Goal: Task Accomplishment & Management: Use online tool/utility

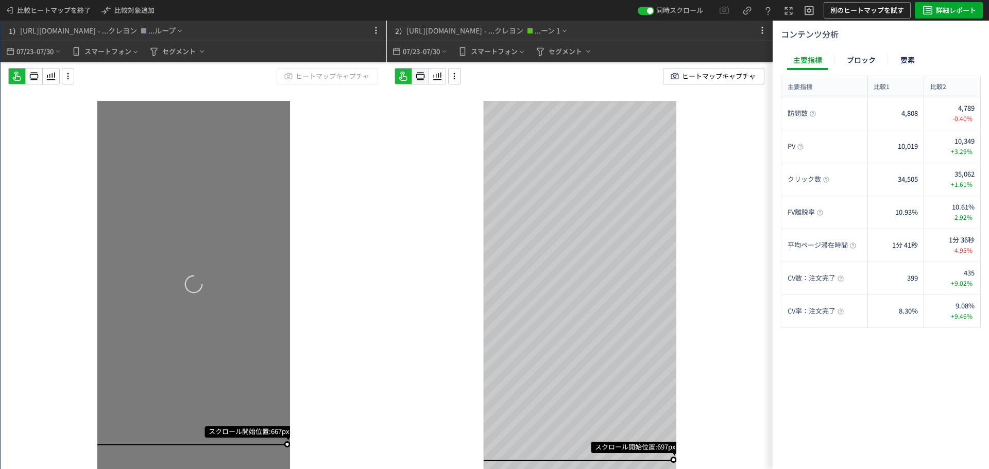
click at [40, 77] on icon at bounding box center [34, 76] width 12 height 12
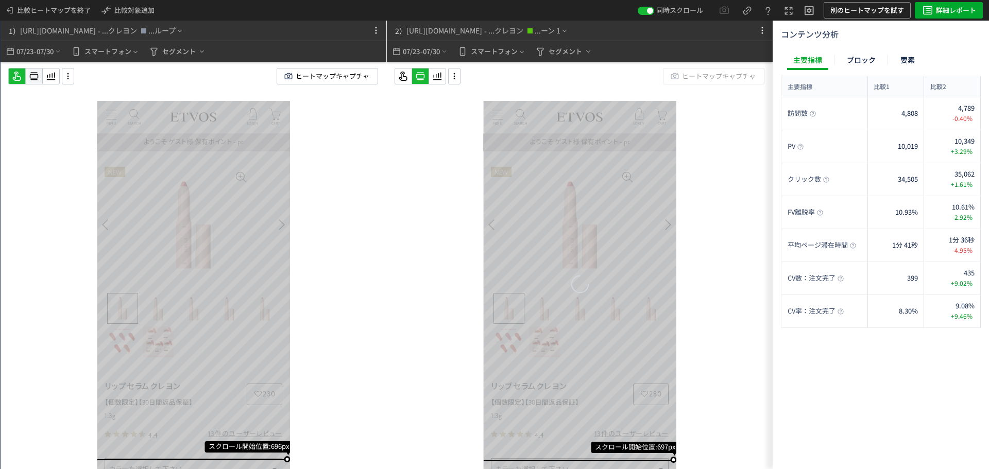
click at [30, 78] on use at bounding box center [34, 77] width 9 height 8
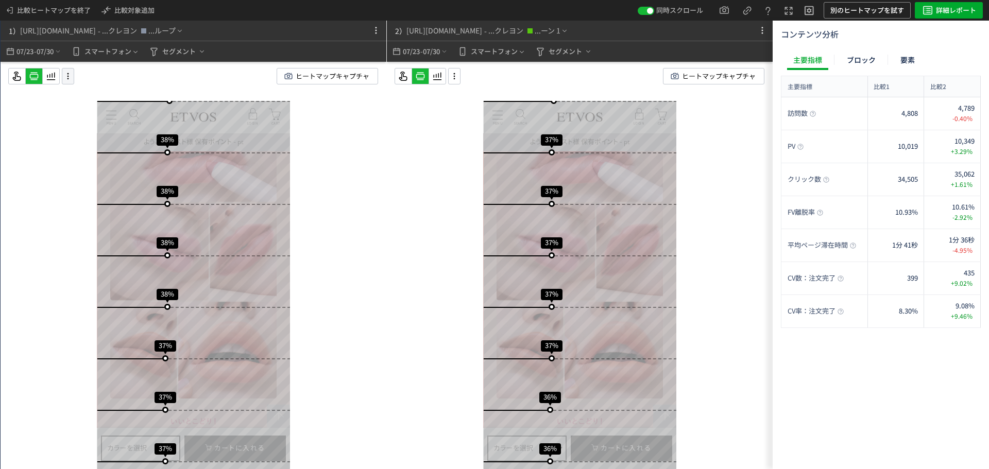
click at [71, 82] on div at bounding box center [68, 76] width 12 height 16
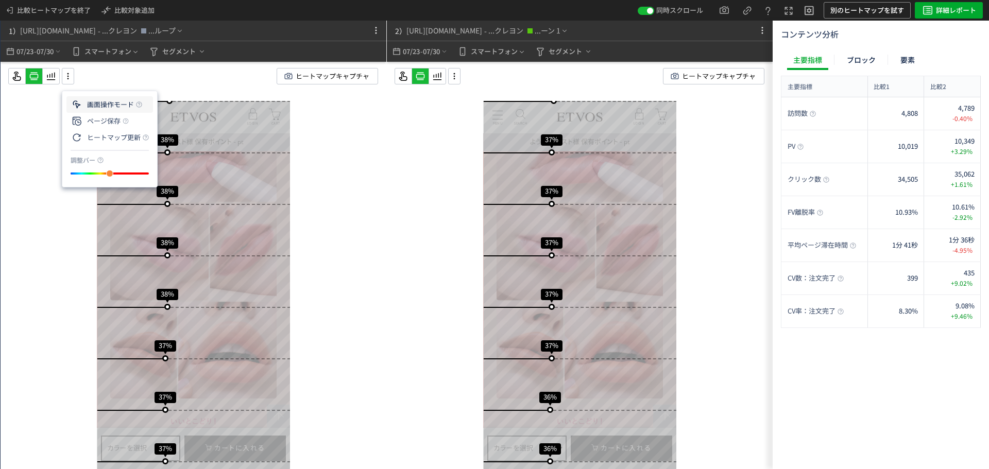
click at [96, 113] on li "画面操作モード" at bounding box center [109, 121] width 87 height 16
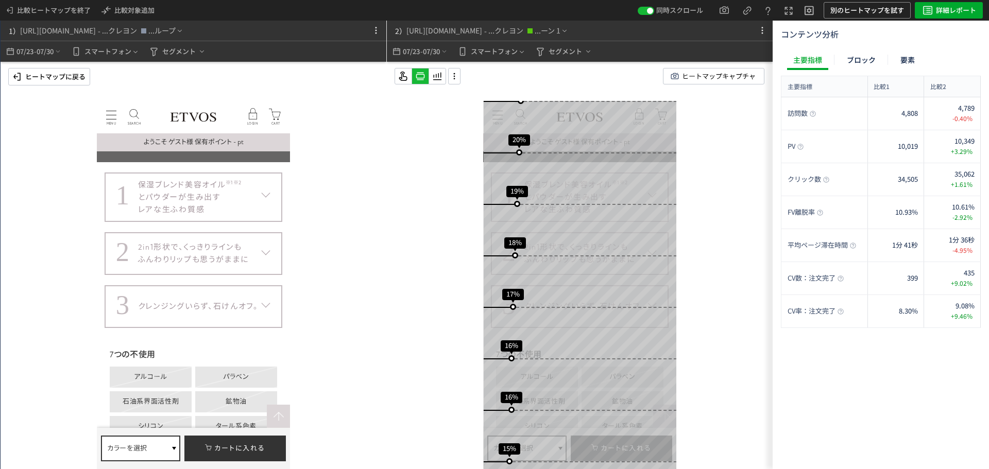
click at [268, 190] on dt "1 保湿ブレンド美容オイル ※1 ※2 とパウダーが生み出す レアな生ふわ質感" at bounding box center [194, 197] width 178 height 49
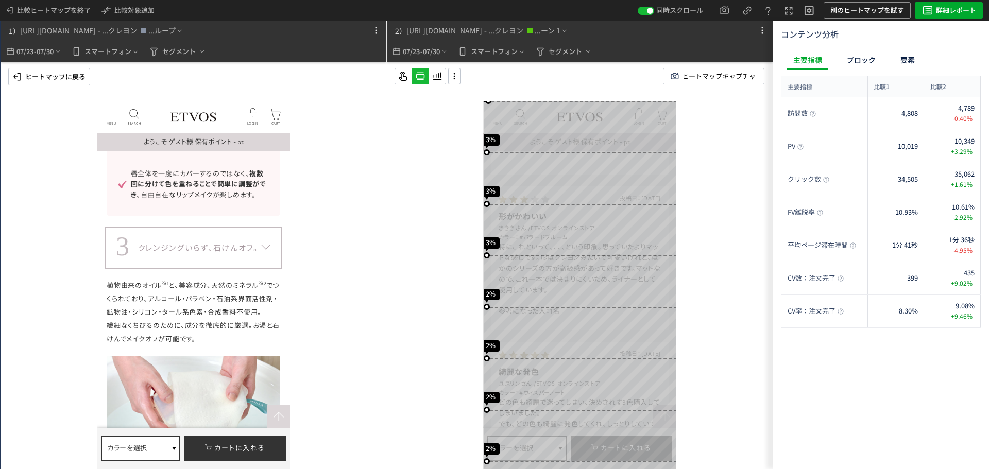
click at [27, 81] on p "ヒートマップに戻る" at bounding box center [55, 77] width 60 height 16
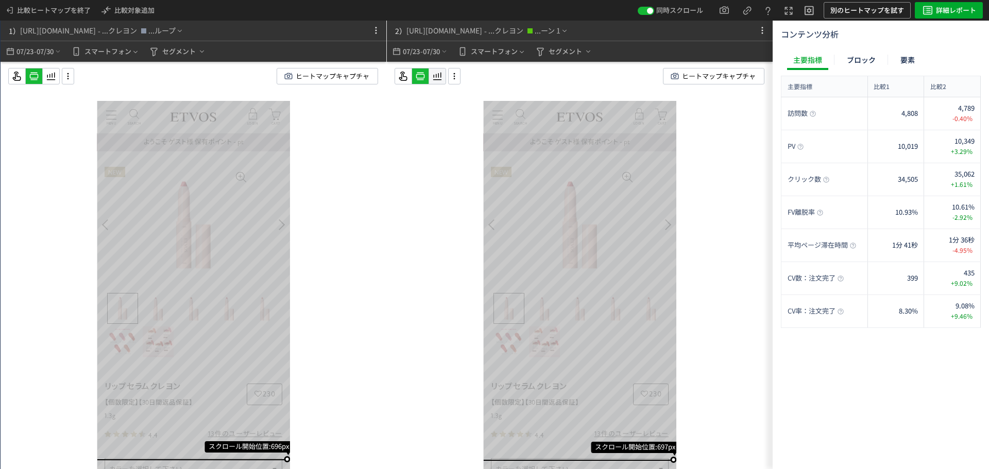
click at [57, 78] on icon at bounding box center [51, 76] width 12 height 12
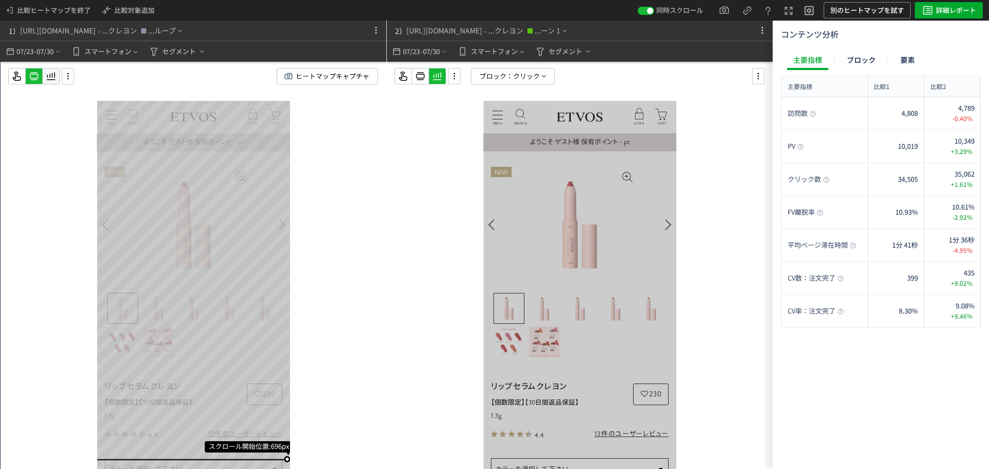
click at [54, 78] on icon at bounding box center [51, 76] width 12 height 12
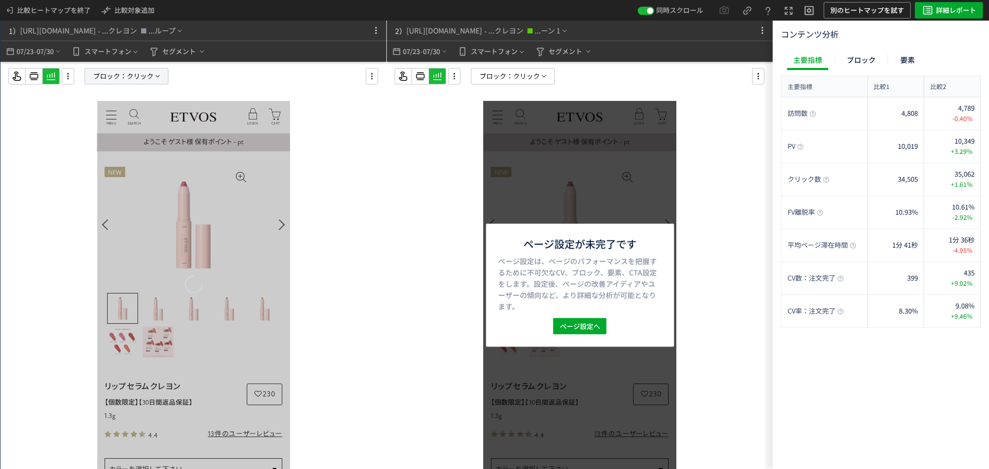
click at [109, 76] on span "ブロック：" at bounding box center [109, 76] width 33 height 15
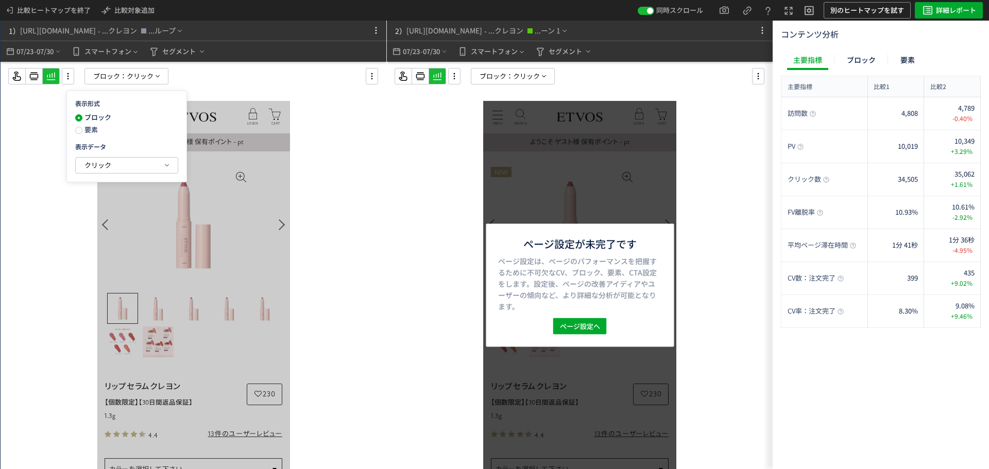
click at [89, 133] on span "要素" at bounding box center [89, 130] width 15 height 10
click at [102, 169] on span "クリック" at bounding box center [97, 165] width 27 height 10
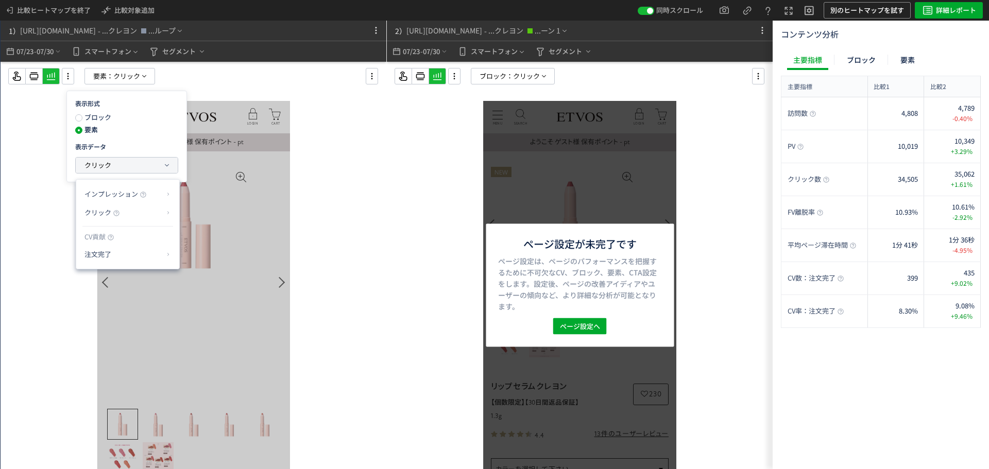
click at [123, 166] on button "クリック" at bounding box center [127, 165] width 102 height 15
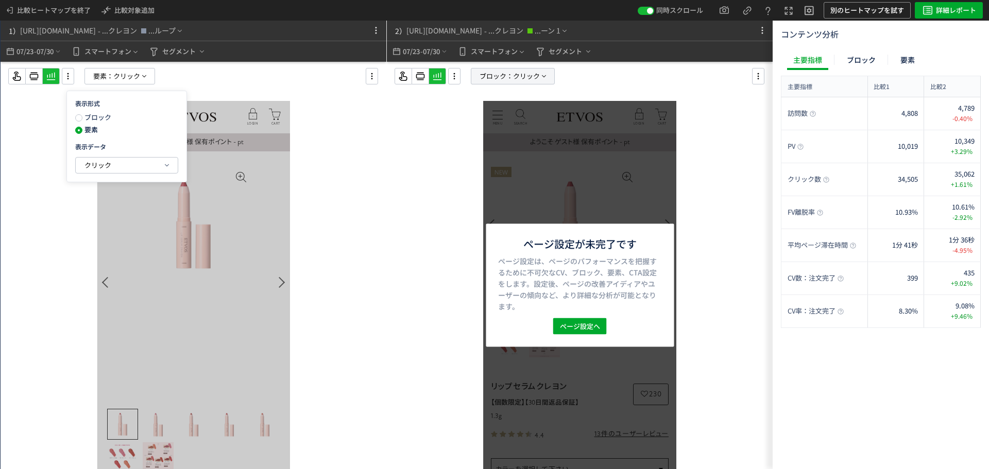
click at [511, 76] on span "ブロック：" at bounding box center [496, 76] width 33 height 15
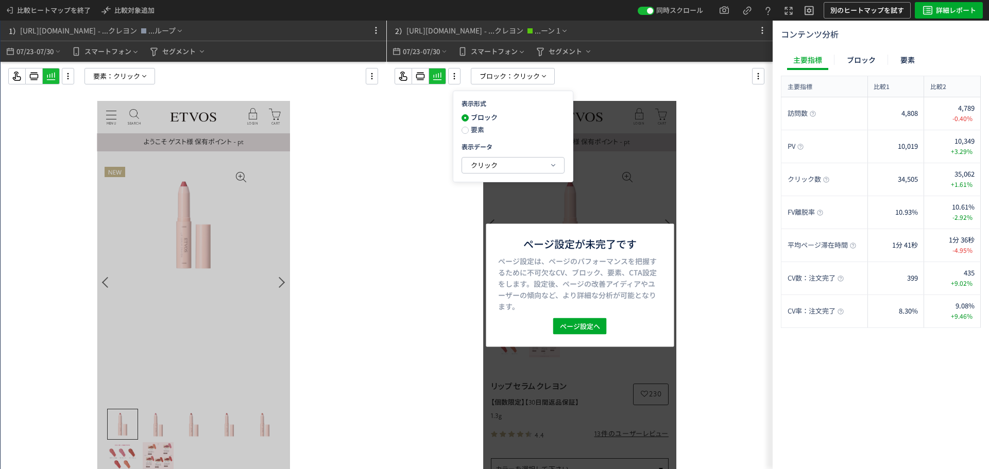
click at [482, 127] on span "要素" at bounding box center [476, 130] width 15 height 10
click at [596, 322] on span "ページ設定へ" at bounding box center [580, 326] width 40 height 16
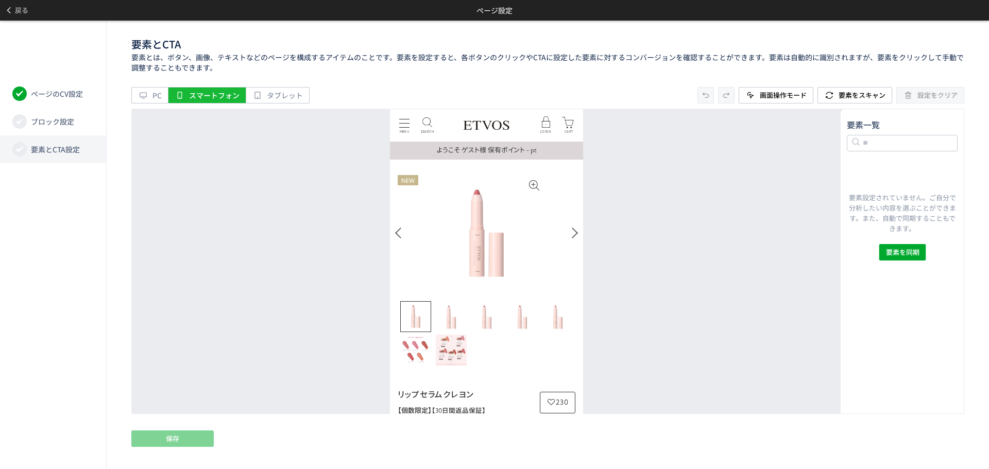
click at [74, 151] on span "要素とCTA設定" at bounding box center [55, 149] width 49 height 10
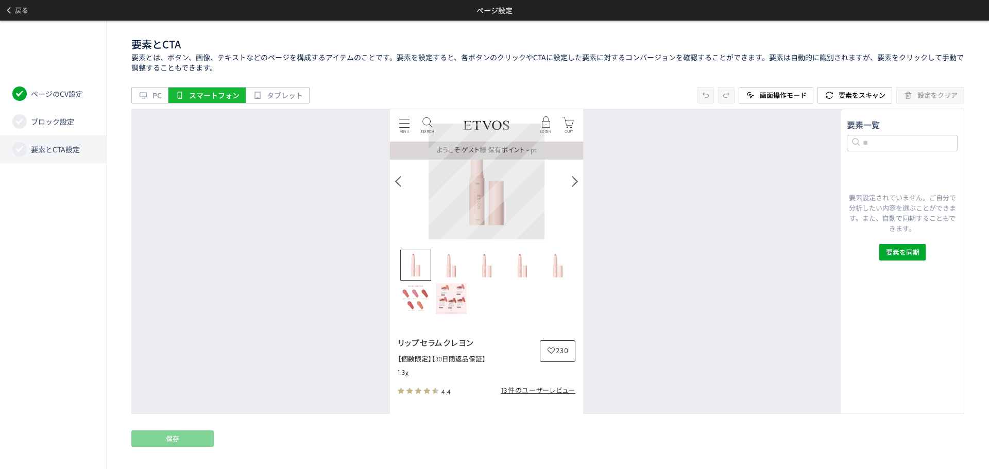
click at [503, 213] on img at bounding box center [486, 181] width 116 height 116
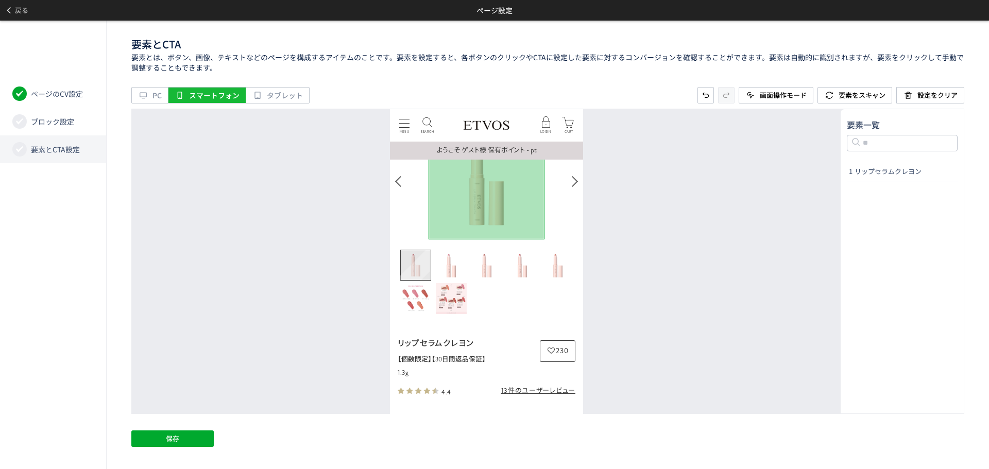
click at [419, 270] on img "Go to slide 1" at bounding box center [415, 265] width 30 height 30
click at [450, 266] on img "Go to slide 2" at bounding box center [450, 265] width 31 height 31
click at [481, 265] on img "Go to slide 3" at bounding box center [486, 265] width 31 height 31
click at [515, 266] on img "Go to slide 4" at bounding box center [521, 265] width 31 height 31
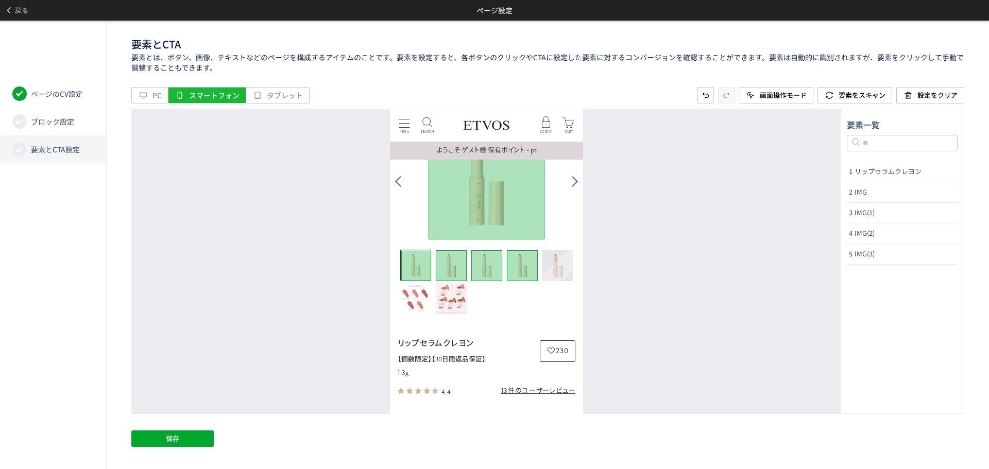
click at [547, 270] on img "Go to slide 5" at bounding box center [557, 265] width 31 height 31
click at [456, 298] on img "Go to slide 7" at bounding box center [450, 298] width 31 height 31
click at [410, 301] on img "Go to slide 6" at bounding box center [415, 298] width 31 height 31
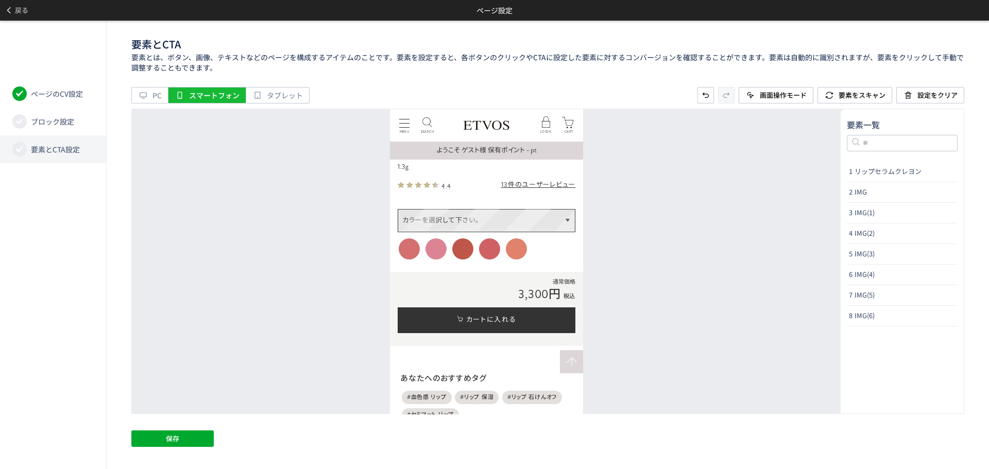
click at [489, 212] on p "カラーを選択して下さい。" at bounding box center [486, 220] width 177 height 22
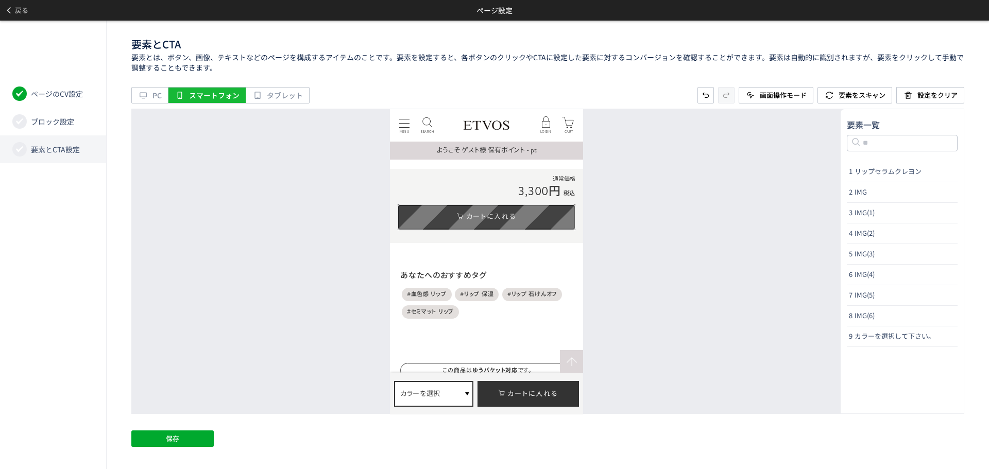
drag, startPoint x: 477, startPoint y: 221, endPoint x: 869, endPoint y: 338, distance: 408.8
click at [477, 221] on link "カートに入れる" at bounding box center [486, 217] width 178 height 26
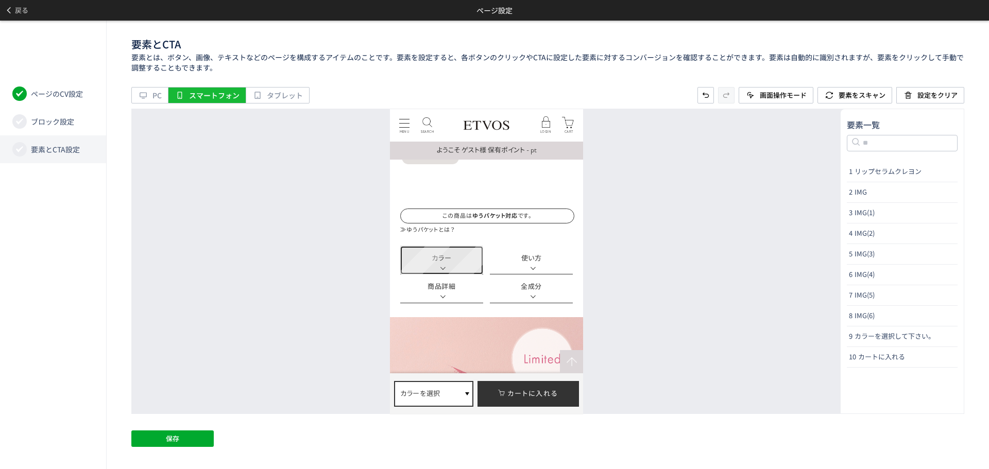
click at [445, 262] on link "カラー" at bounding box center [441, 260] width 83 height 29
click at [531, 265] on link "使い方" at bounding box center [530, 260] width 83 height 29
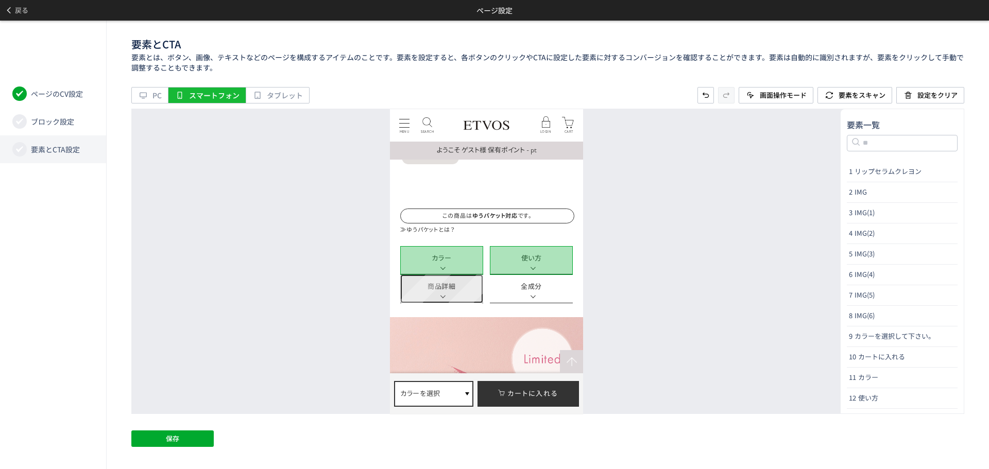
click at [464, 288] on link "商品詳細" at bounding box center [441, 288] width 83 height 29
click at [523, 287] on link "全成分" at bounding box center [530, 288] width 83 height 29
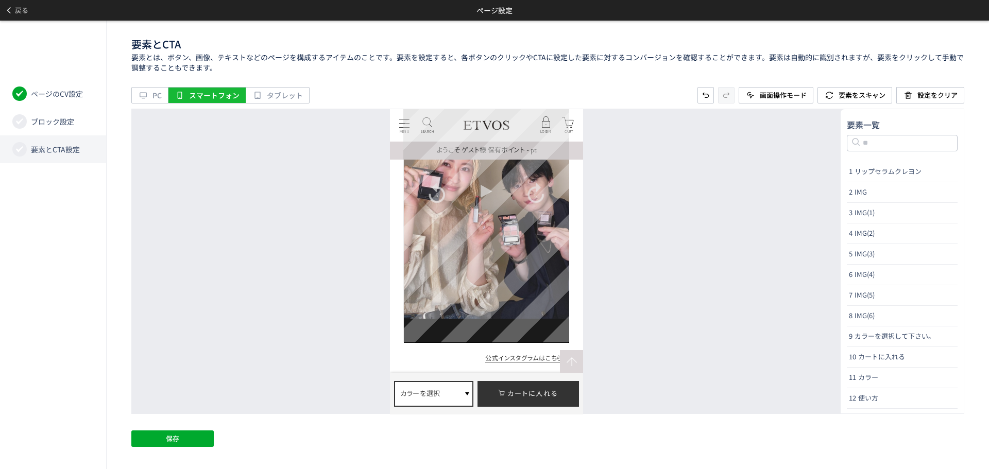
click at [526, 268] on div "Video Player" at bounding box center [485, 195] width 165 height 294
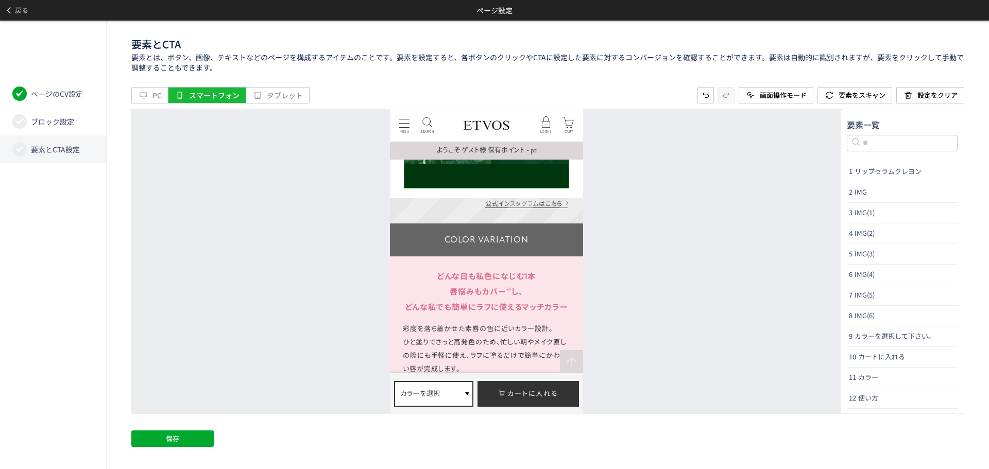
click at [532, 198] on div "公式インスタグラムはこちら" at bounding box center [485, 210] width 193 height 25
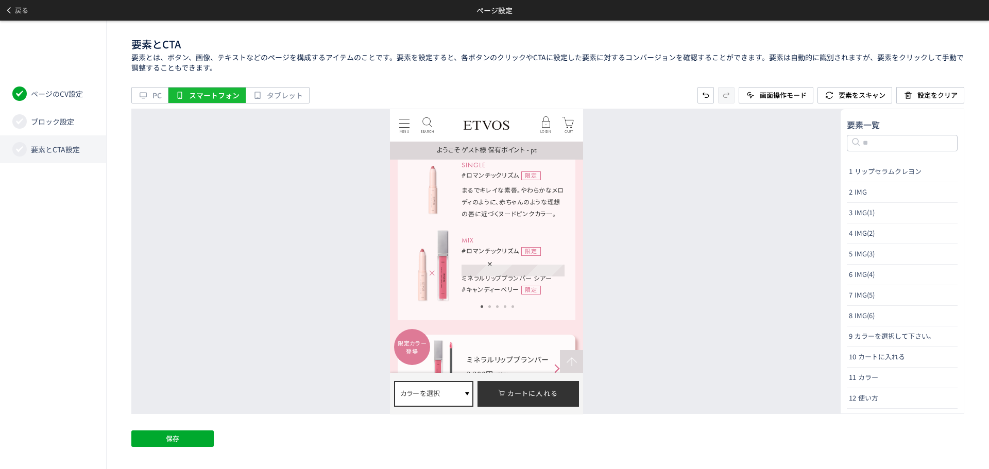
scroll to position [2782, 0]
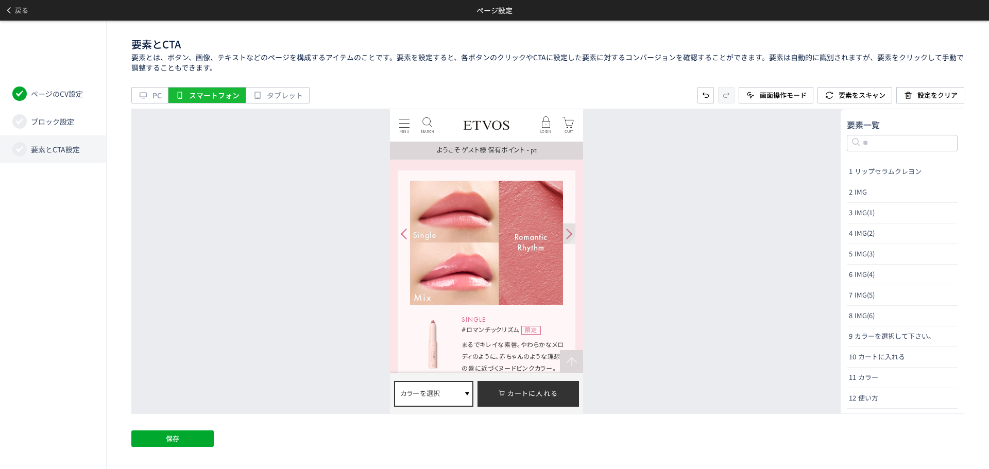
click at [568, 235] on div at bounding box center [568, 234] width 13 height 21
click at [406, 237] on div at bounding box center [403, 234] width 13 height 21
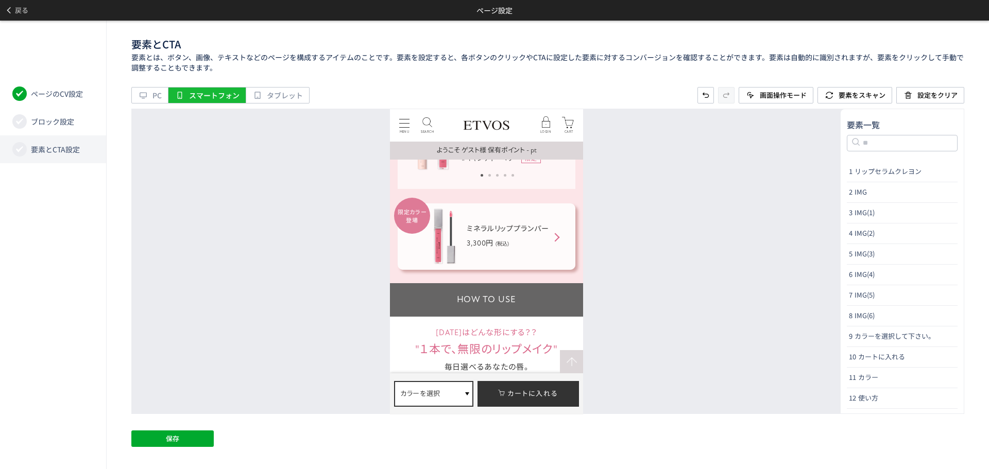
scroll to position [2988, 0]
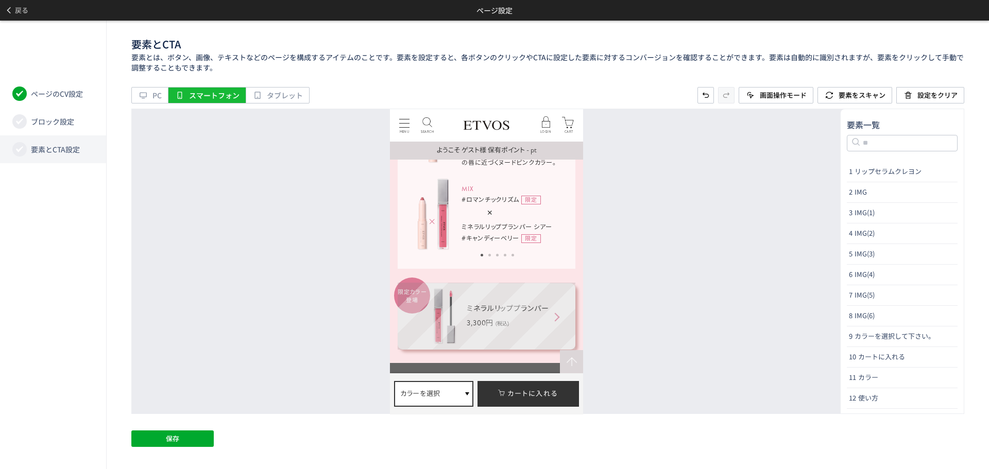
click at [569, 319] on div "限定カラー 登場 ミネラルリッププランパー 3,300円 (税込)" at bounding box center [486, 316] width 178 height 66
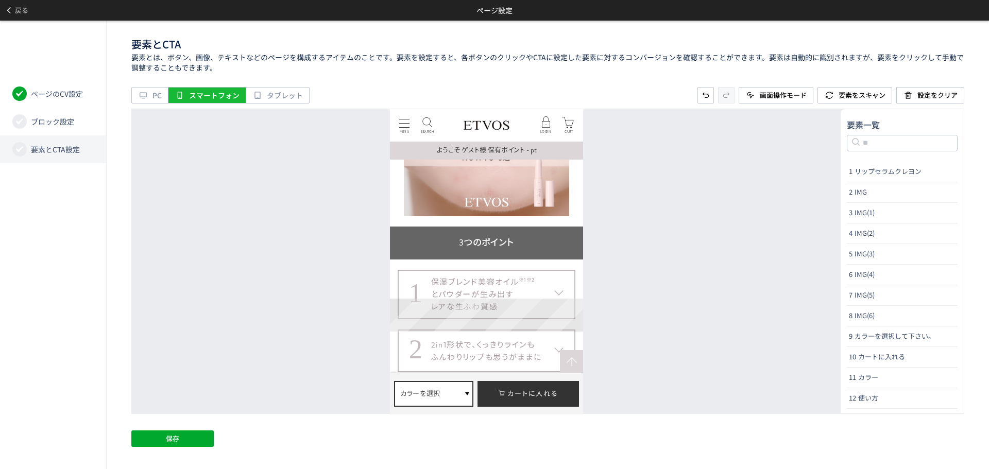
scroll to position [3349, 0]
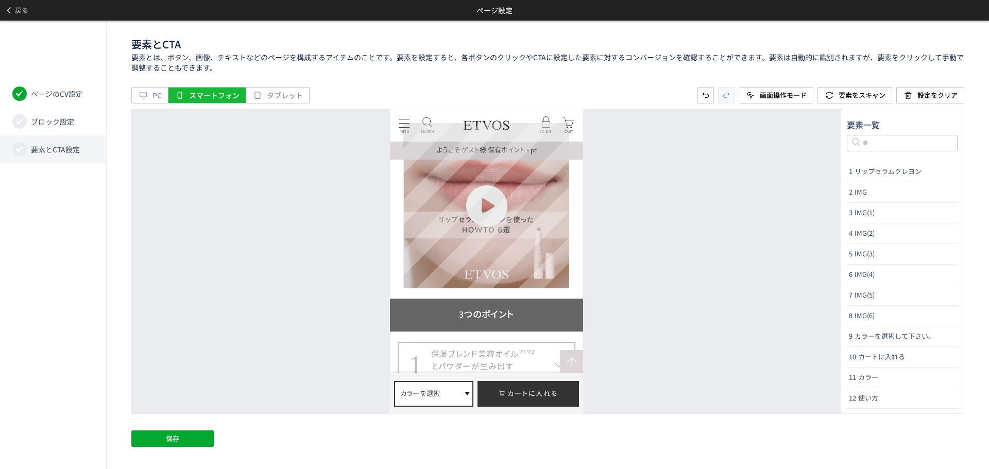
click at [550, 263] on img at bounding box center [485, 205] width 165 height 165
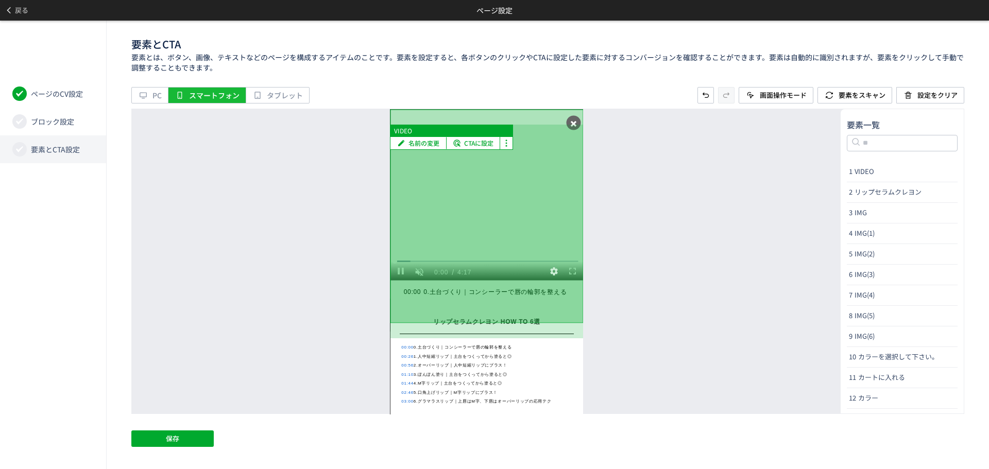
scroll to position [52, 0]
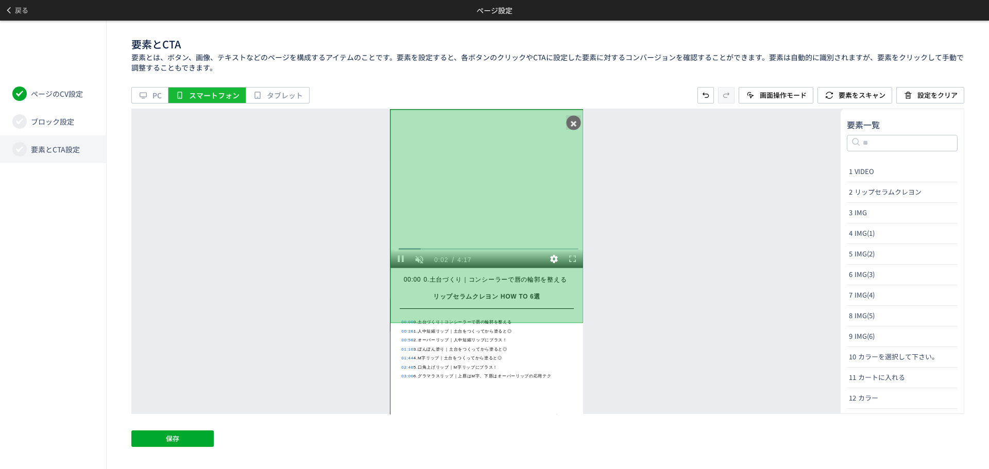
click at [577, 125] on button at bounding box center [573, 122] width 14 height 14
click at [576, 127] on button at bounding box center [573, 122] width 14 height 14
click at [778, 96] on span "画面操作モード" at bounding box center [783, 95] width 47 height 10
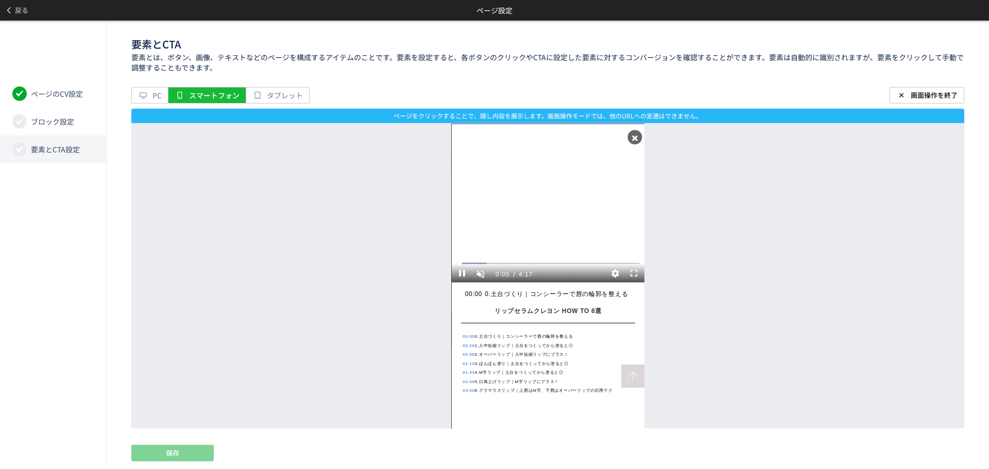
click at [635, 138] on icon at bounding box center [635, 138] width 6 height 6
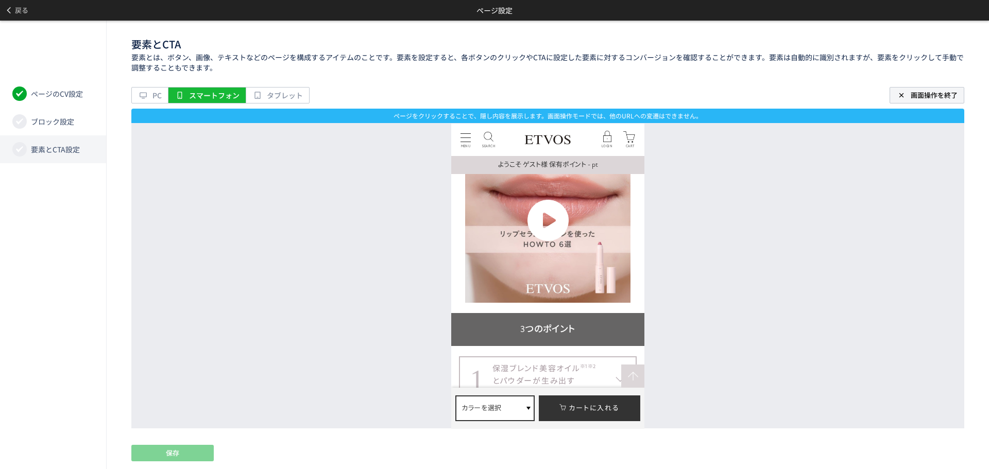
click at [937, 92] on span "画面操作を終了" at bounding box center [934, 95] width 47 height 10
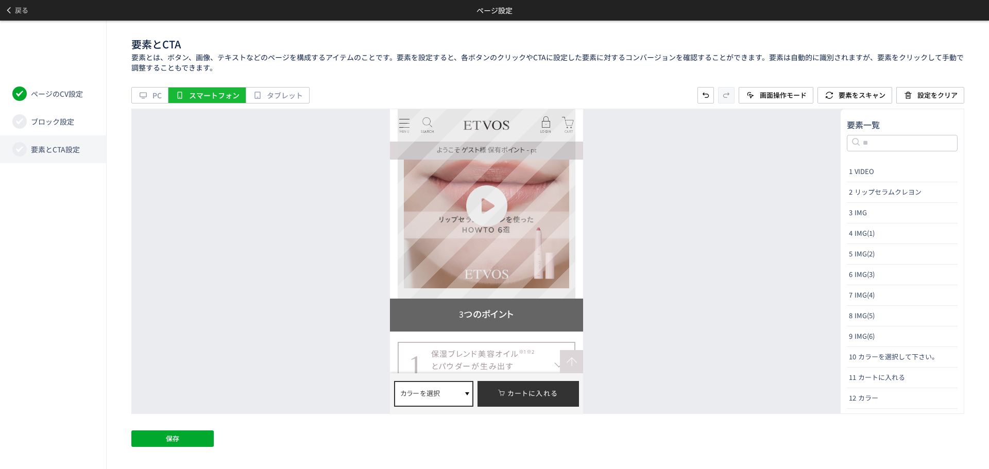
click at [540, 290] on div "リップセラムクレヨン HOW TO 6選 00:00 0.土台づくり｜コンシーラーで唇の輪郭を整える 00:26 1.人中短縮リップ｜土台をつくってから塗ると…" at bounding box center [486, 202] width 178 height 191
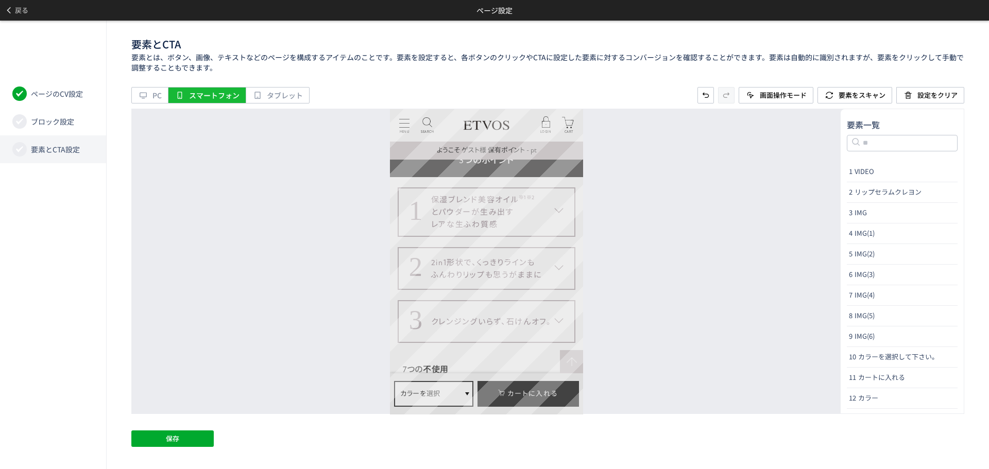
scroll to position [3555, 0]
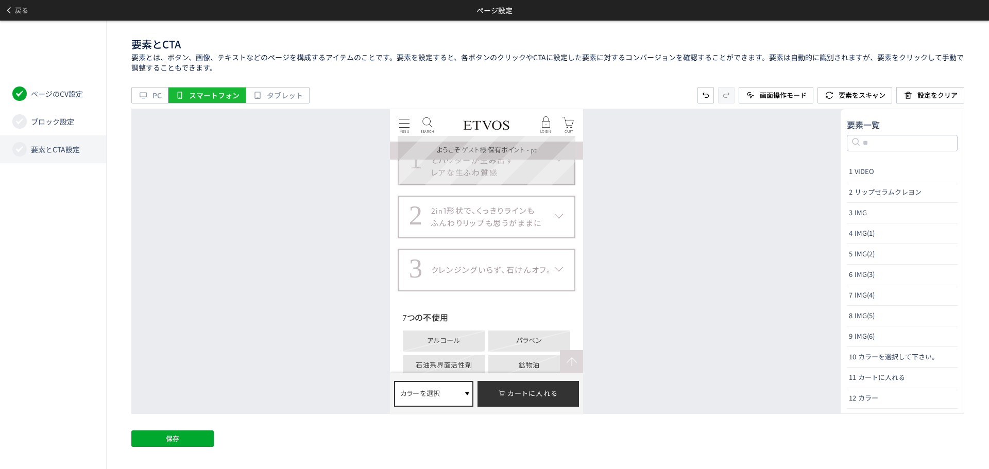
click at [548, 179] on dt "1 保湿ブレンド美容オイル ※1 ※2 とパウダーが生み出す レアな生ふわ質感" at bounding box center [486, 159] width 178 height 49
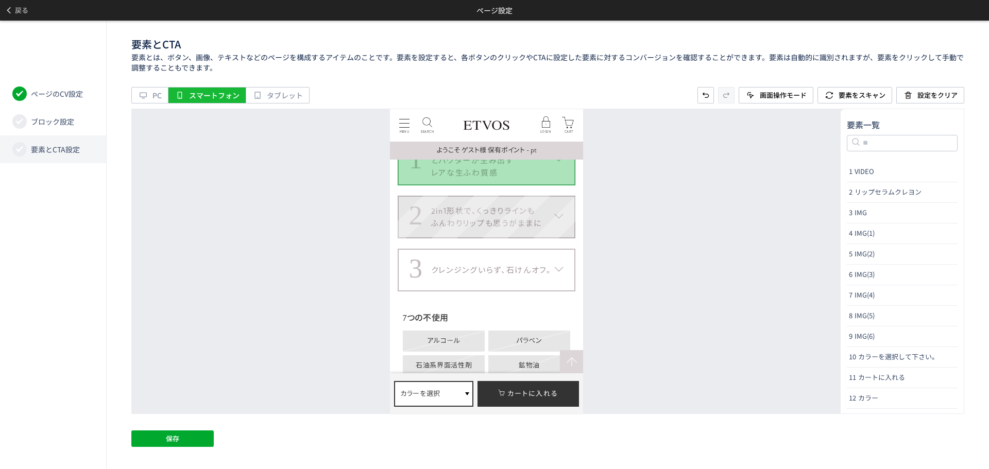
click at [549, 185] on dt "2 2in1形状で、くっきりラインも ふんわりリップも思うがままに" at bounding box center [486, 159] width 178 height 49
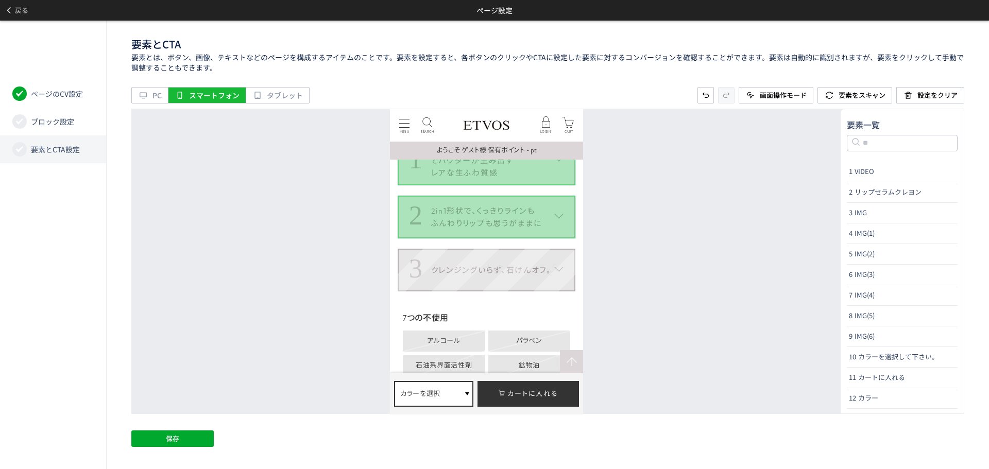
click at [547, 185] on dt "3 クレンジングいらず、石けんオフ。" at bounding box center [486, 159] width 178 height 49
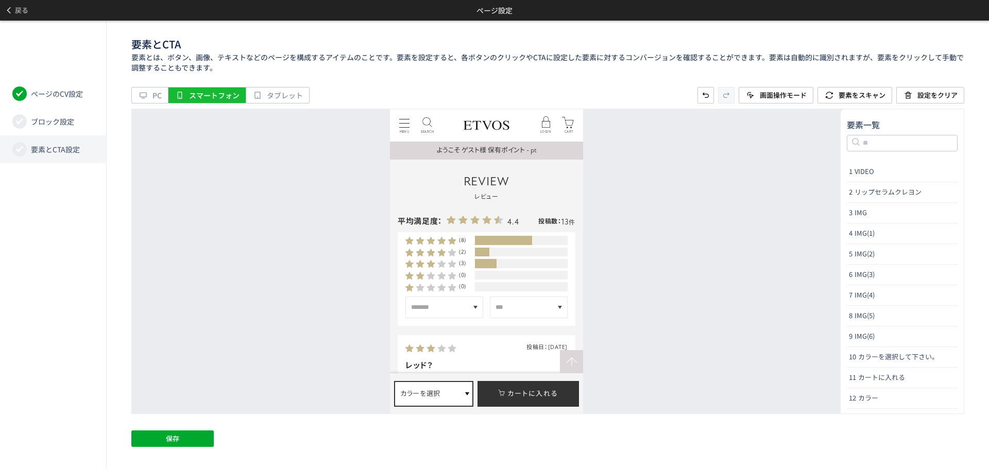
scroll to position [3916, 0]
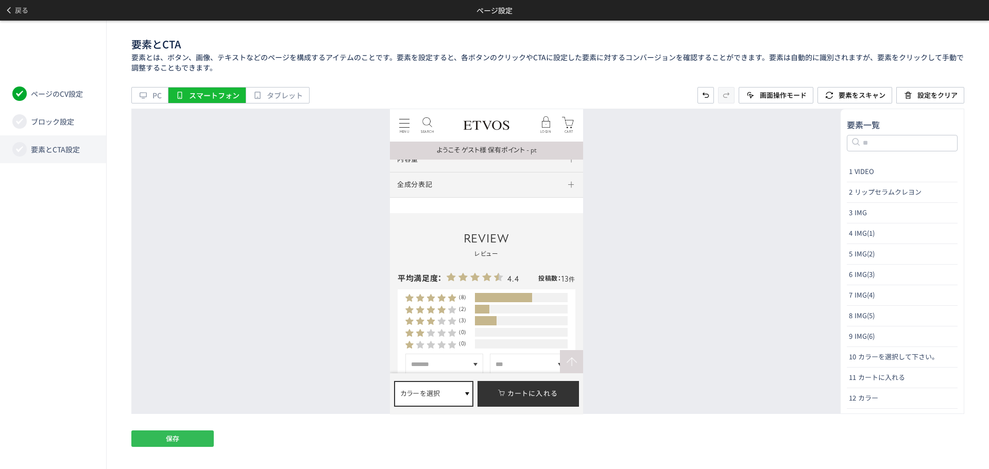
click at [147, 438] on button "保存" at bounding box center [172, 439] width 82 height 16
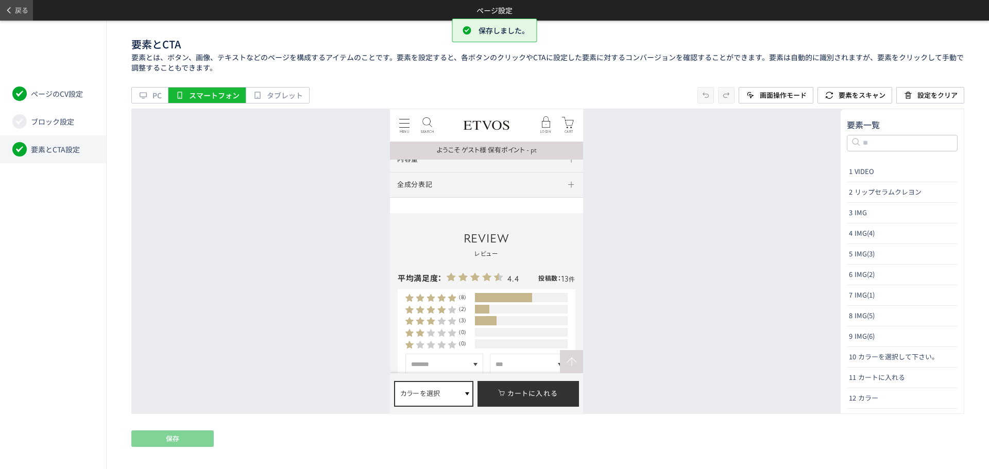
click at [27, 13] on span "戻る" at bounding box center [21, 10] width 13 height 16
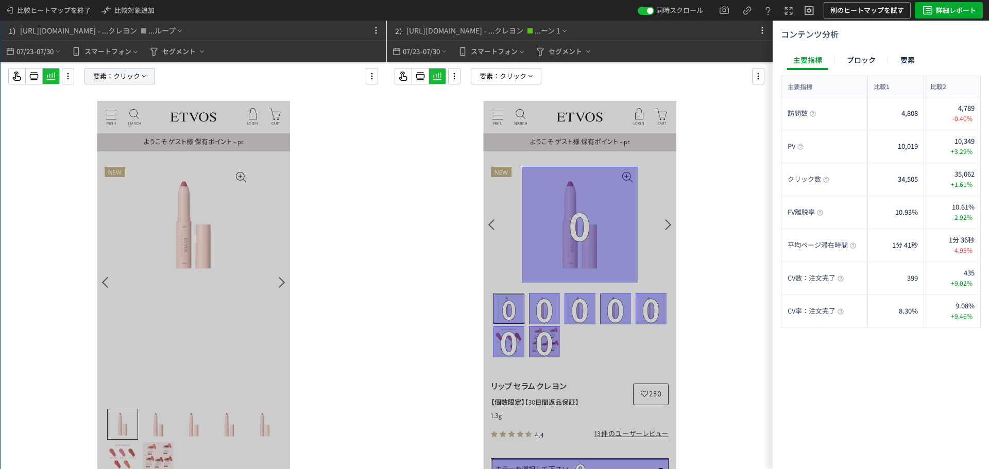
click at [133, 80] on span "クリック" at bounding box center [126, 76] width 27 height 15
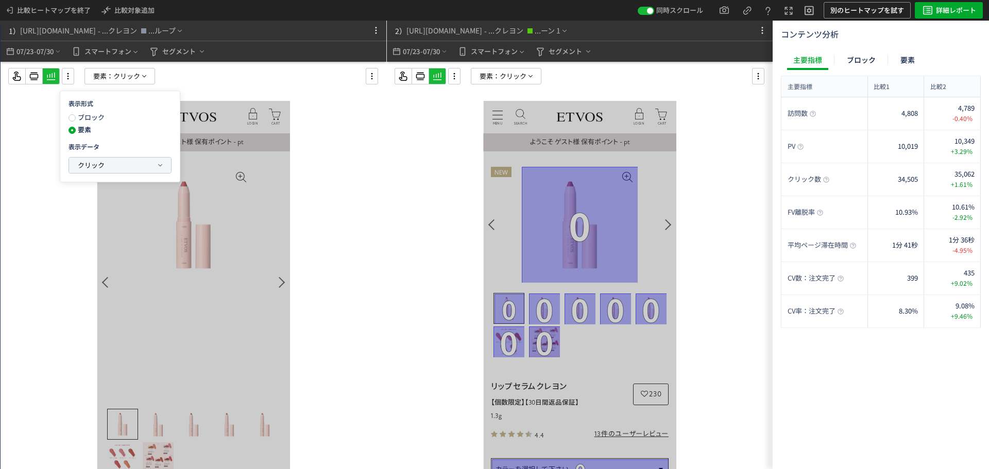
click at [151, 160] on button "クリック" at bounding box center [120, 165] width 102 height 15
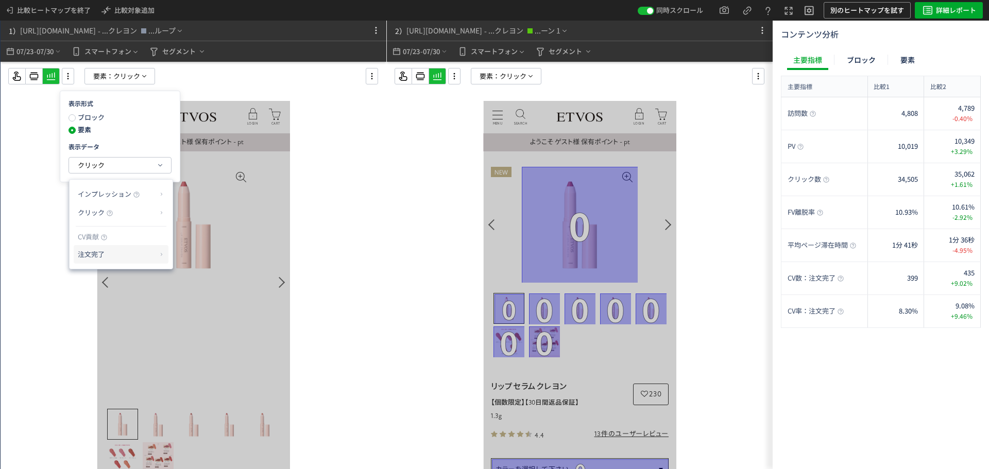
click at [142, 254] on p "注文完了" at bounding box center [117, 255] width 79 height 18
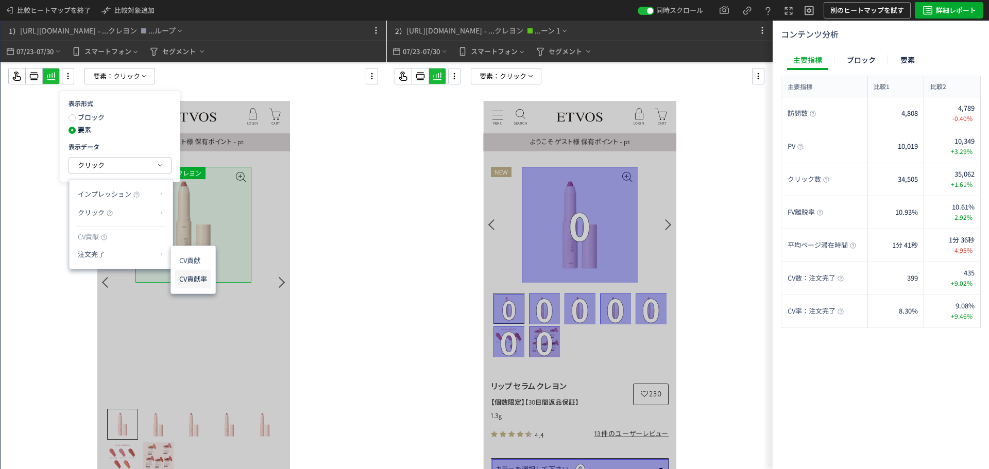
click at [182, 278] on li "CV貢献率" at bounding box center [193, 279] width 36 height 19
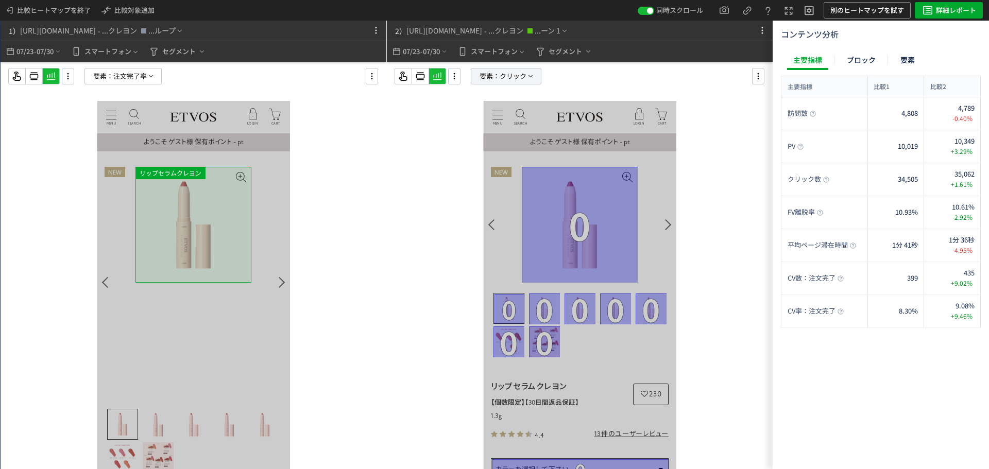
click at [491, 70] on span "要素：" at bounding box center [490, 76] width 20 height 15
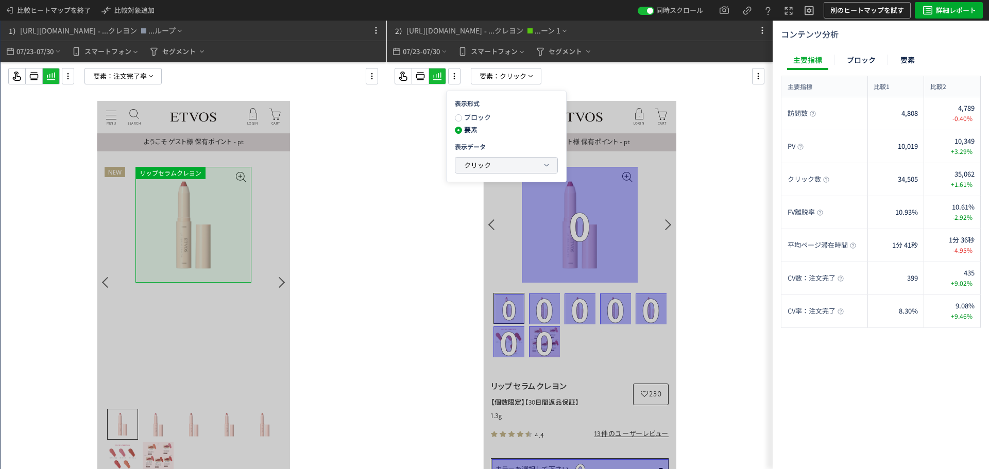
click at [512, 172] on button "クリック" at bounding box center [506, 165] width 102 height 15
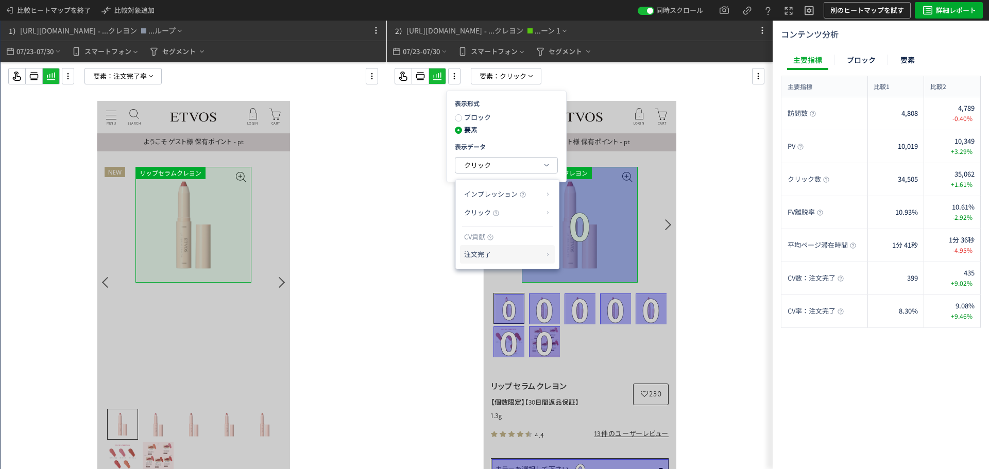
click at [535, 258] on p "注文完了" at bounding box center [503, 255] width 79 height 18
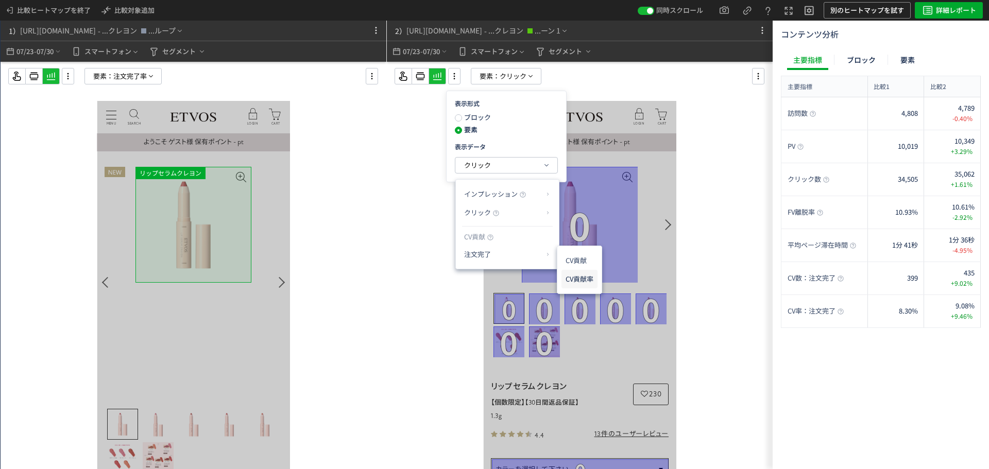
click at [569, 283] on li "CV貢献率" at bounding box center [580, 279] width 36 height 19
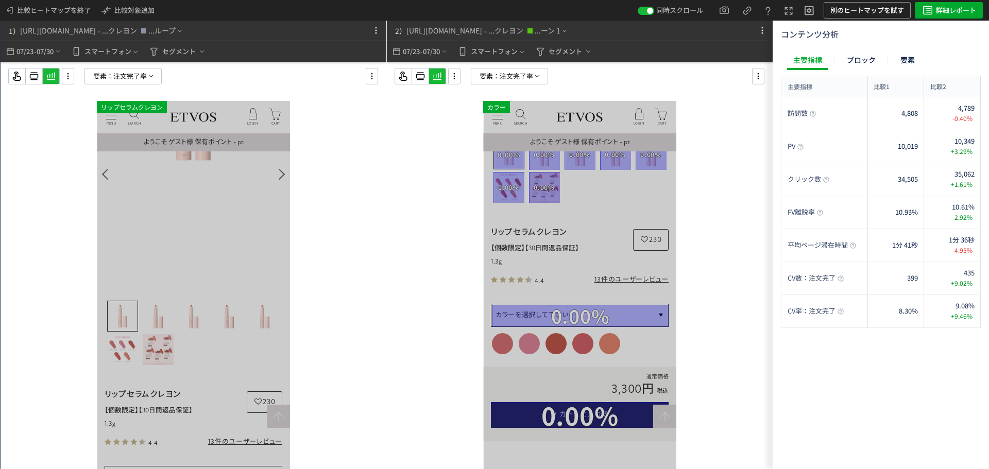
scroll to position [103, 0]
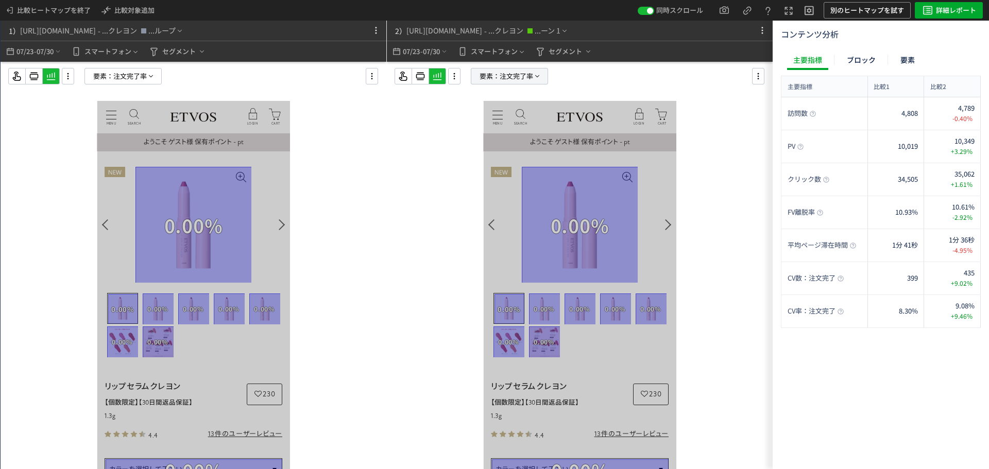
click at [524, 74] on span "注文完了率" at bounding box center [516, 76] width 33 height 15
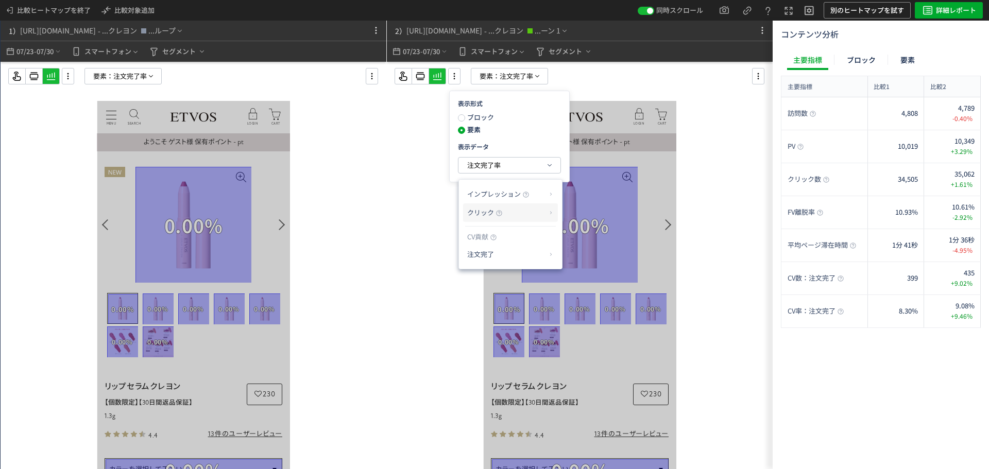
click at [487, 216] on span "クリック" at bounding box center [480, 213] width 27 height 10
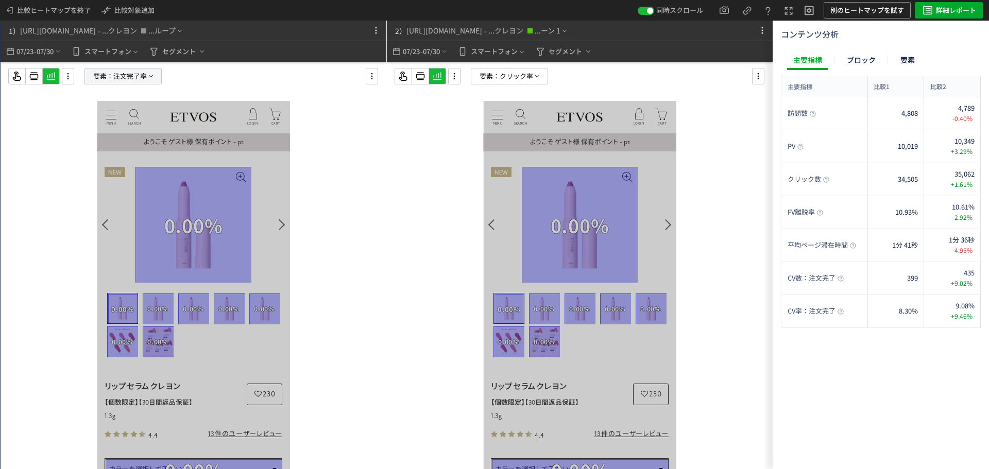
click at [139, 75] on span "注文完了率" at bounding box center [129, 76] width 33 height 15
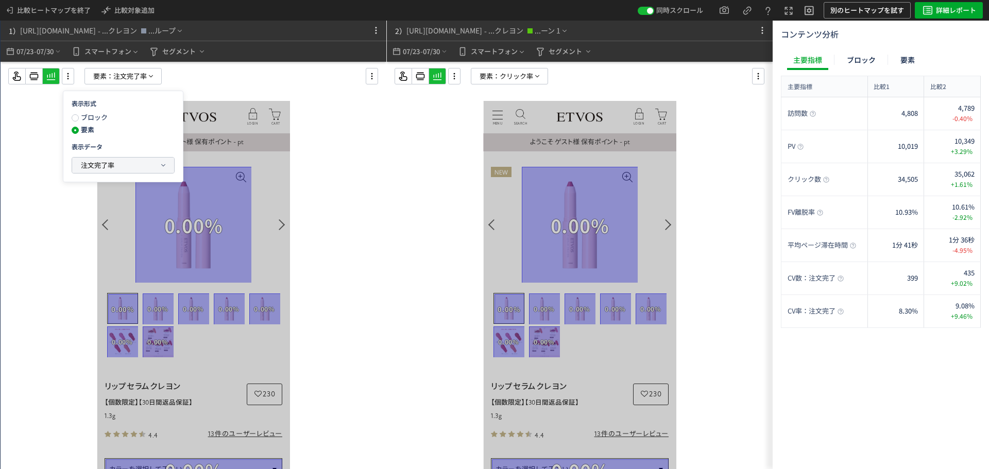
click at [0, 0] on button "注文完了率" at bounding box center [0, 0] width 0 height 0
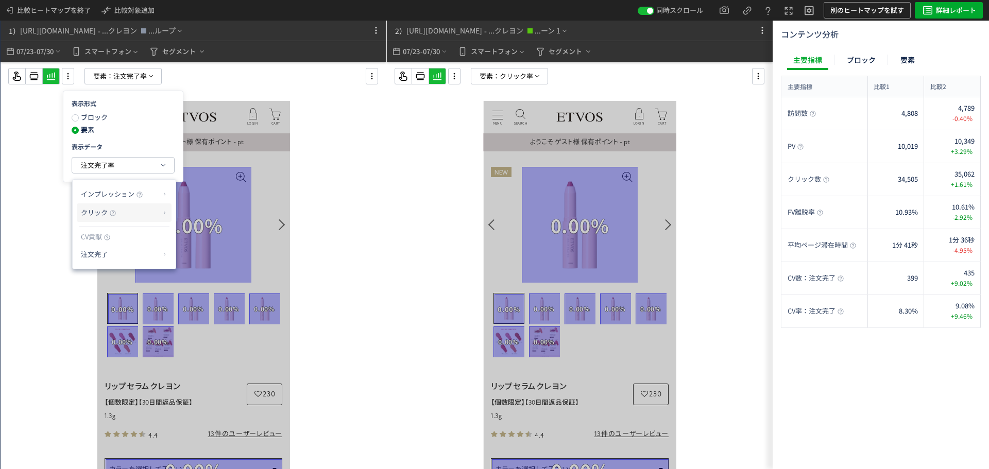
click at [141, 211] on p "クリック" at bounding box center [120, 213] width 79 height 18
click at [0, 0] on li "クリック率" at bounding box center [0, 0] width 0 height 0
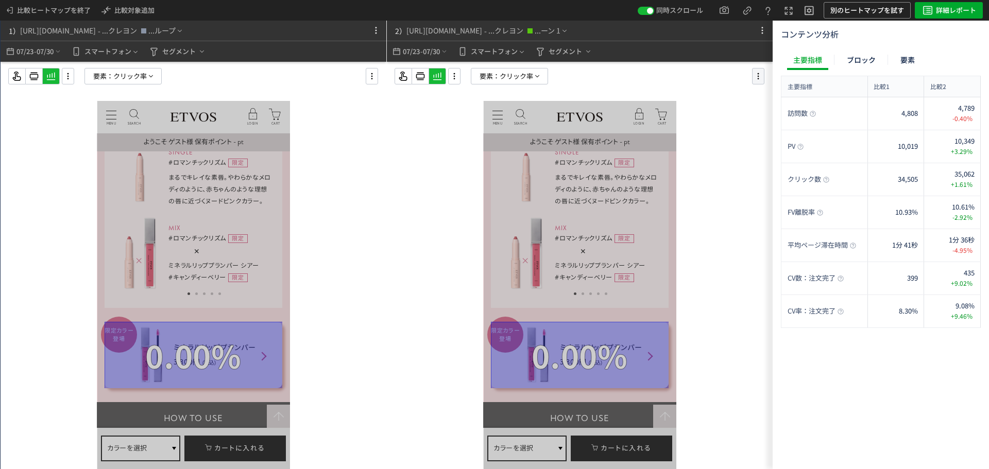
click at [757, 77] on icon at bounding box center [758, 76] width 12 height 11
click at [793, 113] on li "要素編集" at bounding box center [806, 121] width 98 height 16
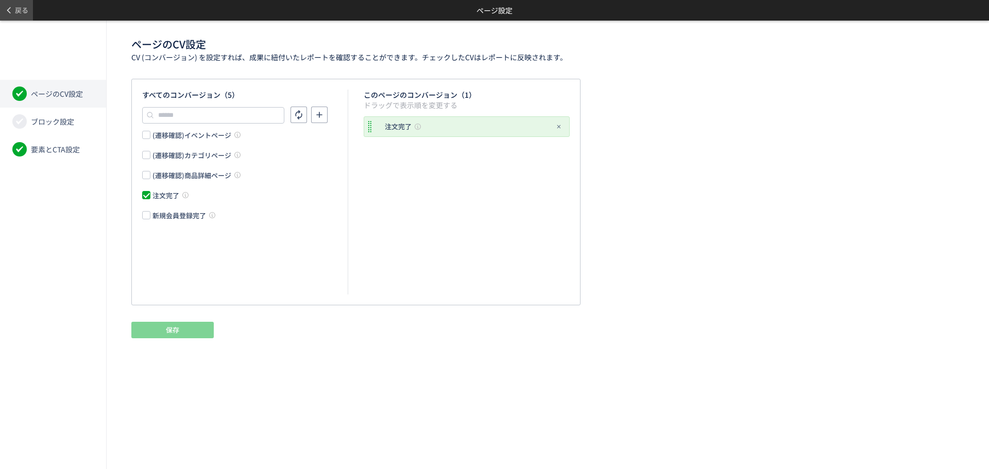
click at [26, 10] on span "戻る" at bounding box center [21, 10] width 13 height 16
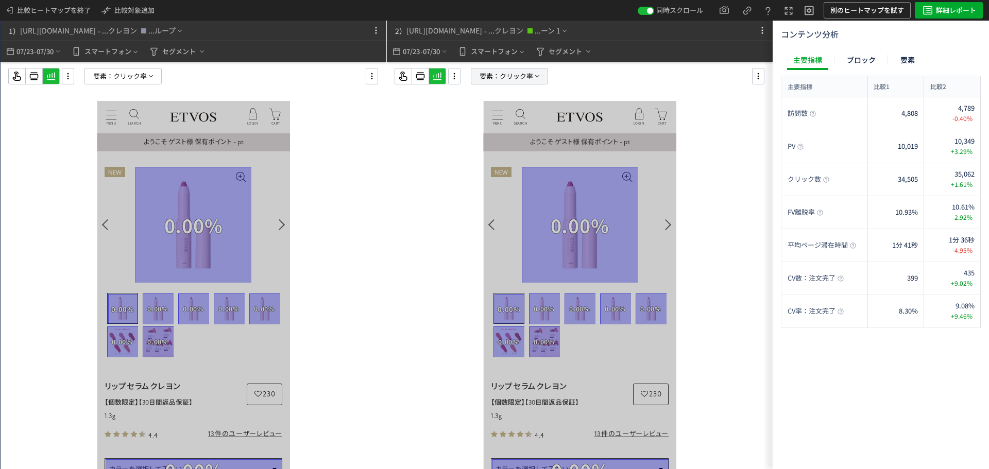
click at [541, 79] on p "要素： [PERSON_NAME]率" at bounding box center [509, 76] width 77 height 16
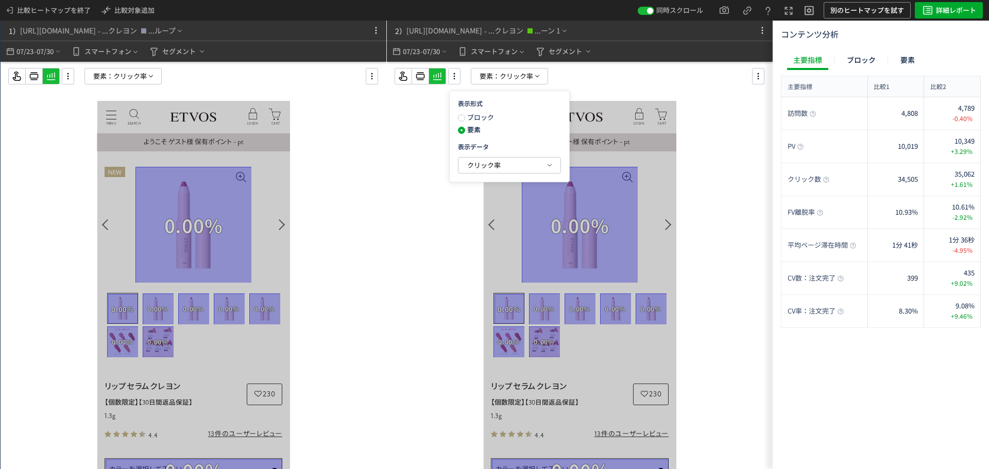
click at [484, 121] on span "ブロック" at bounding box center [479, 117] width 29 height 10
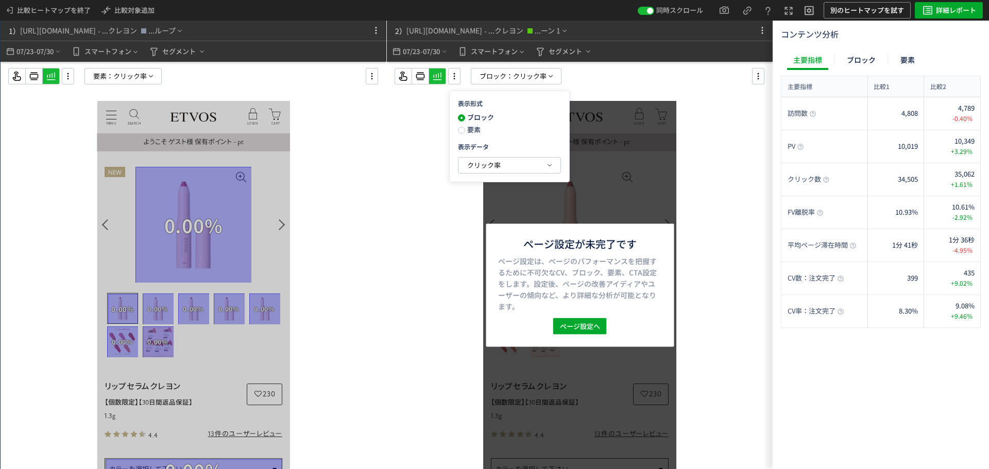
click at [589, 336] on div "ページ設定が未完了です ページ設定は、ページのパフォーマンスを把握するために不可欠なCV、ブロック、要素、CTA設定をします。設定後、ページの改善アイディアや…" at bounding box center [580, 285] width 188 height 123
click at [588, 327] on span "ページ設定へ" at bounding box center [580, 326] width 40 height 16
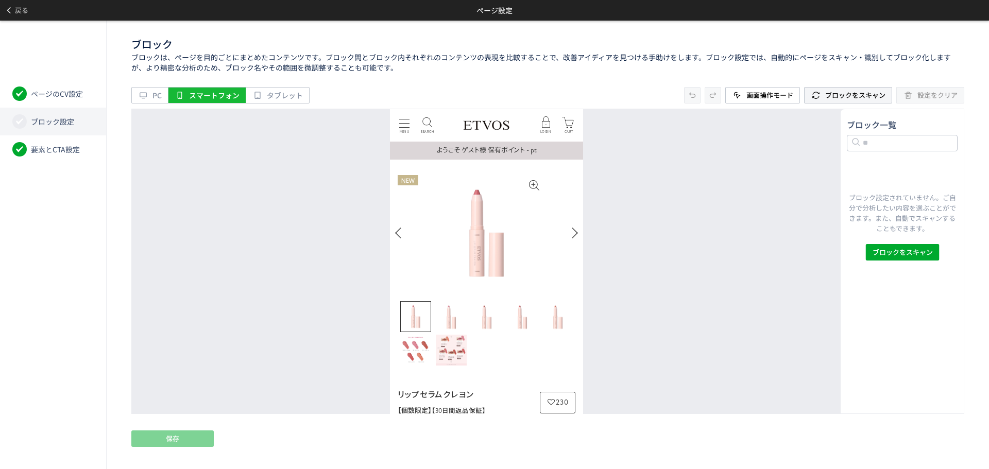
click at [871, 97] on span "ブロックをスキャン" at bounding box center [855, 95] width 60 height 10
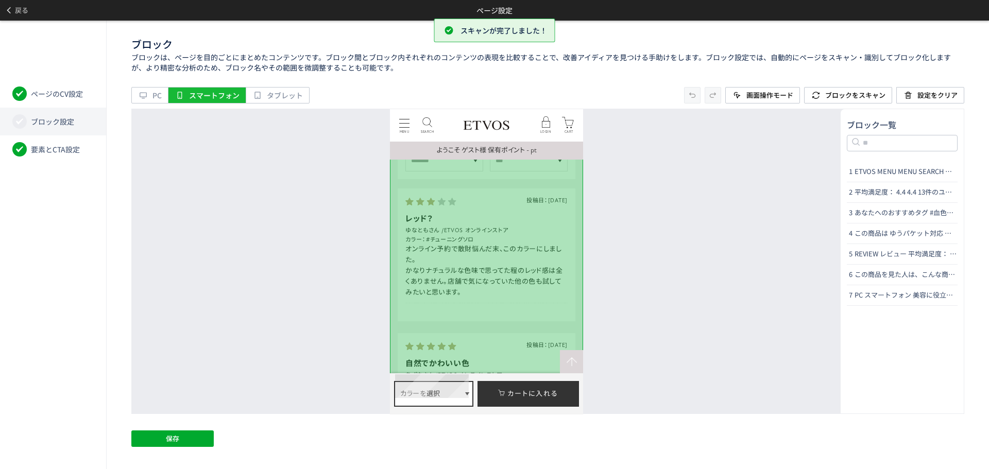
scroll to position [4066, 0]
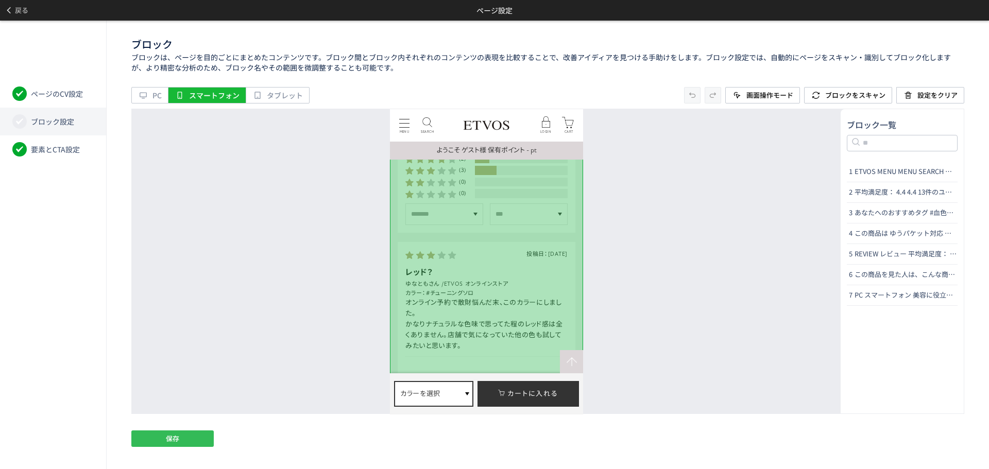
click at [147, 445] on button "保存" at bounding box center [172, 439] width 82 height 16
click at [8, 11] on use at bounding box center [9, 10] width 4 height 6
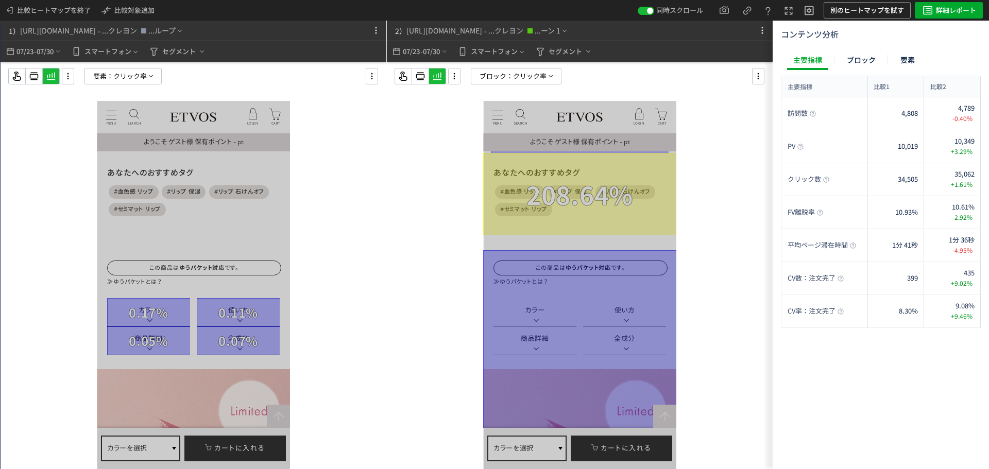
scroll to position [601, 0]
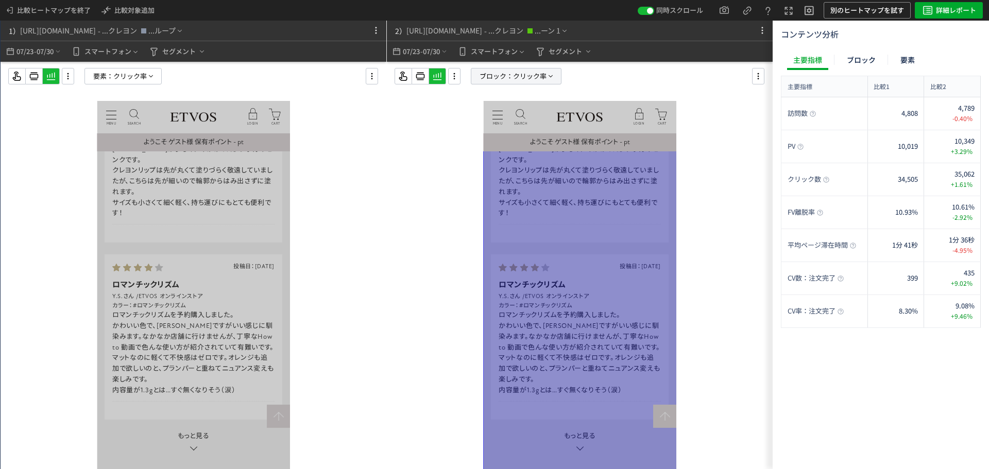
click at [545, 82] on span "クリック率" at bounding box center [529, 76] width 33 height 15
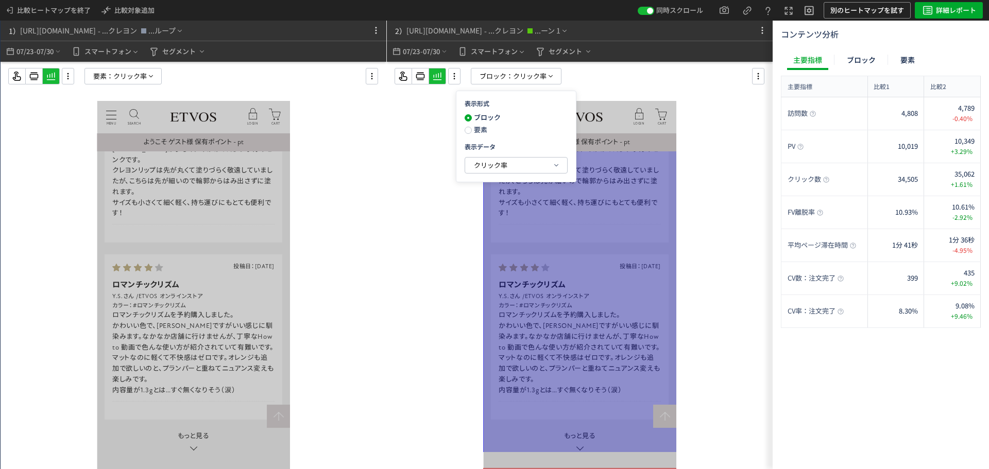
click at [482, 131] on span "要素" at bounding box center [479, 130] width 15 height 10
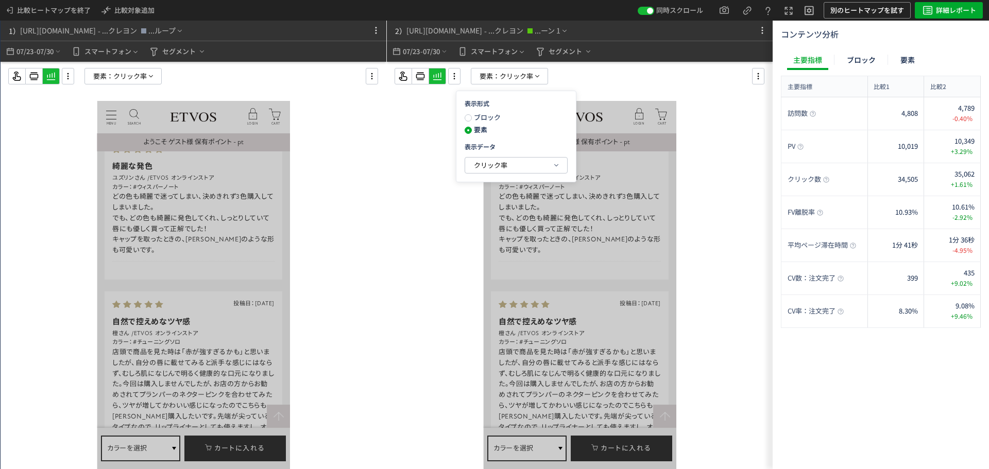
click at [727, 129] on div at bounding box center [580, 286] width 386 height 449
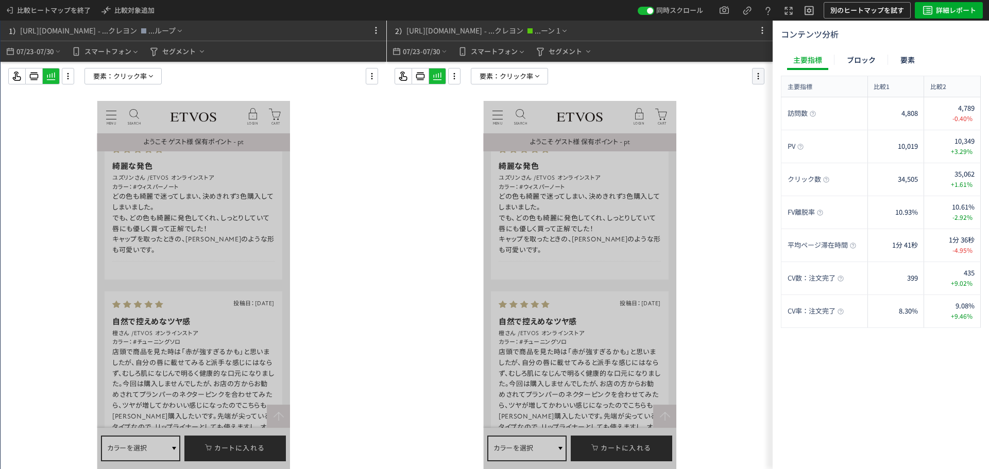
click at [755, 77] on icon at bounding box center [758, 76] width 12 height 11
click at [778, 113] on li "要素編集" at bounding box center [806, 121] width 98 height 16
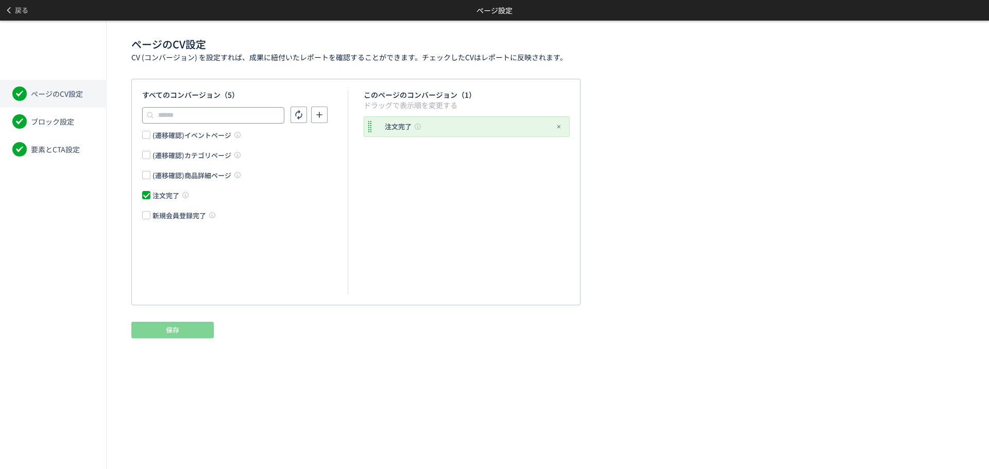
click at [214, 120] on input "text" at bounding box center [213, 115] width 142 height 16
click at [146, 193] on span at bounding box center [146, 195] width 8 height 8
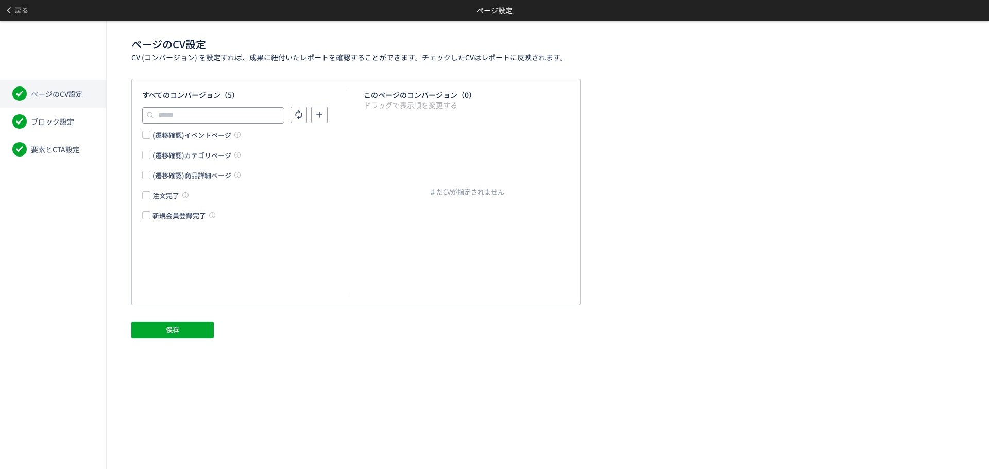
click at [214, 115] on input "text" at bounding box center [213, 115] width 142 height 16
click at [324, 112] on icon at bounding box center [319, 115] width 10 height 10
click at [254, 110] on input "text" at bounding box center [213, 115] width 142 height 16
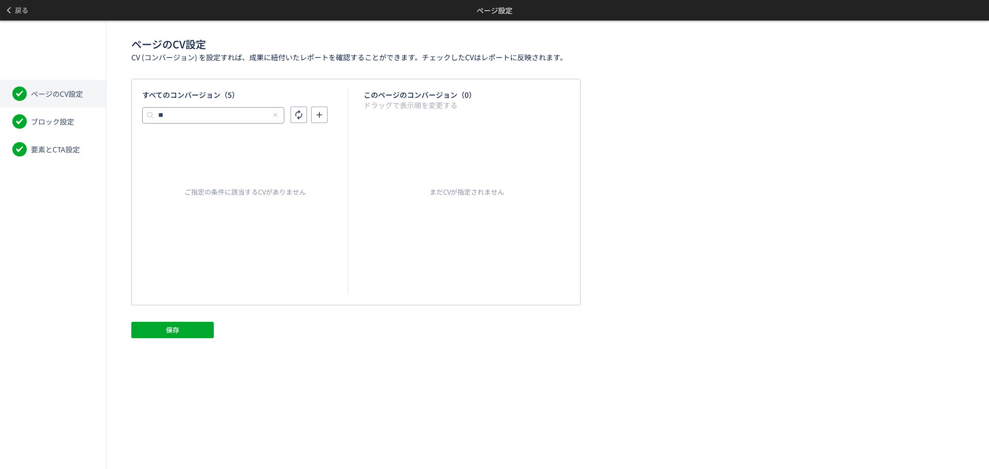
type input "*"
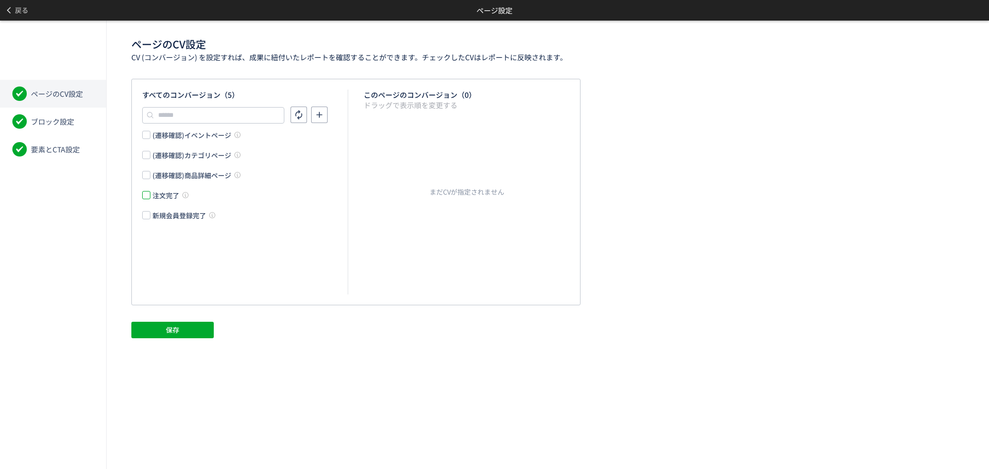
click at [149, 193] on span at bounding box center [146, 195] width 8 height 8
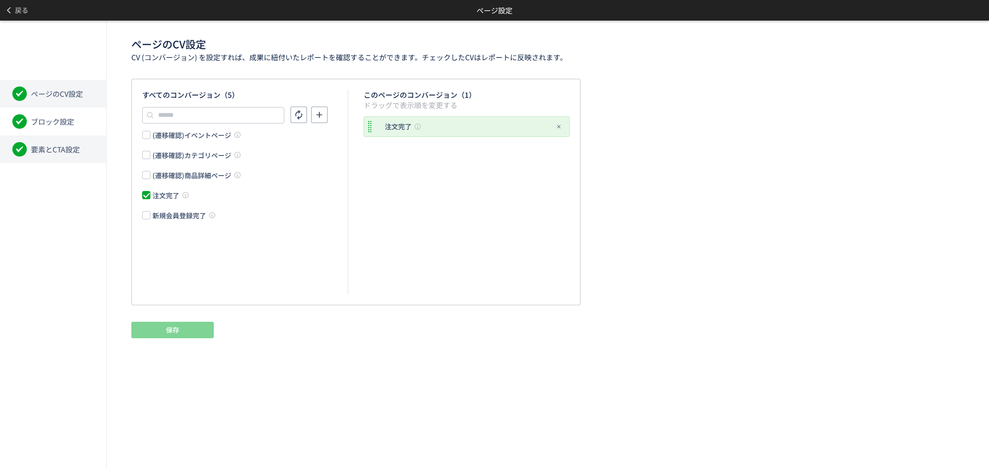
click at [72, 147] on span "要素とCTA設定" at bounding box center [55, 149] width 49 height 10
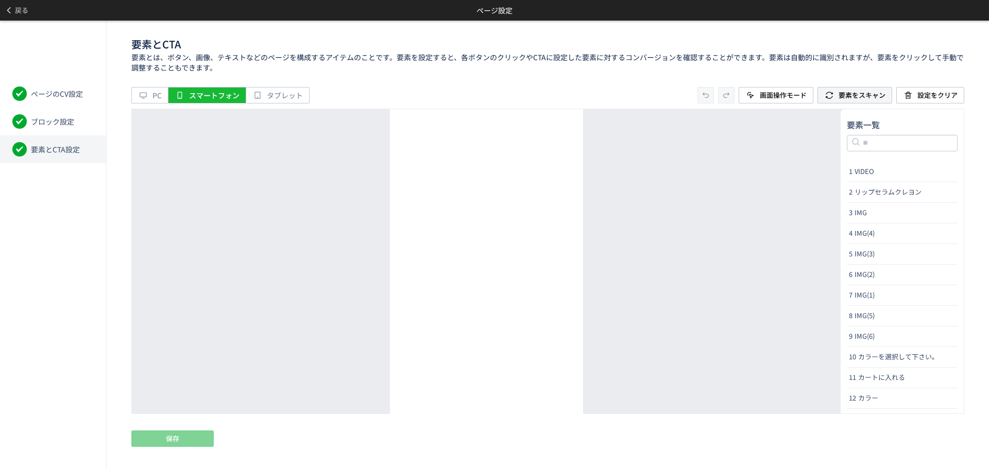
click at [840, 100] on span "要素をスキャン" at bounding box center [862, 95] width 47 height 16
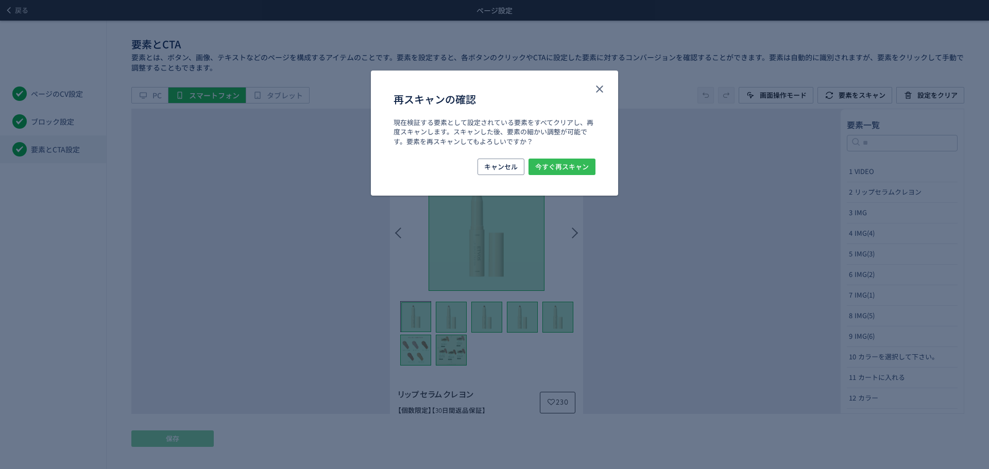
drag, startPoint x: 577, startPoint y: 167, endPoint x: 188, endPoint y: 68, distance: 402.0
click at [577, 167] on span "今すぐ再スキャン" at bounding box center [562, 167] width 54 height 16
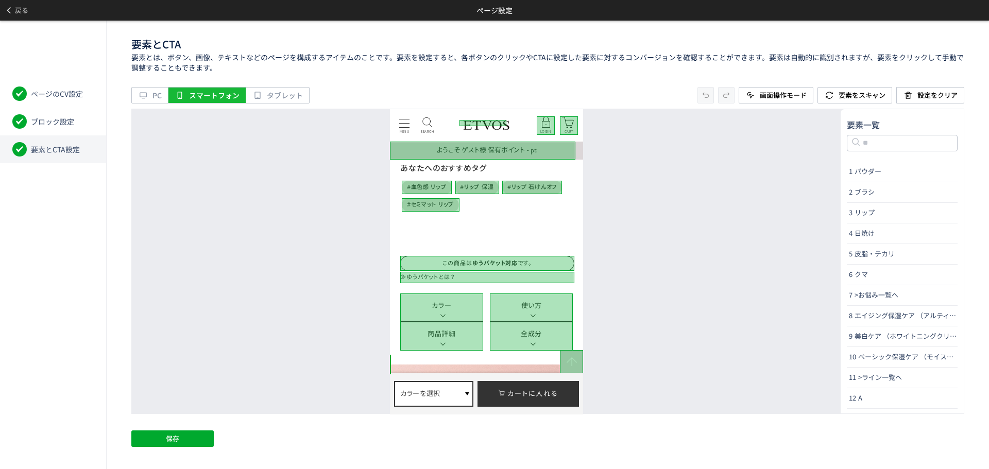
scroll to position [515, 0]
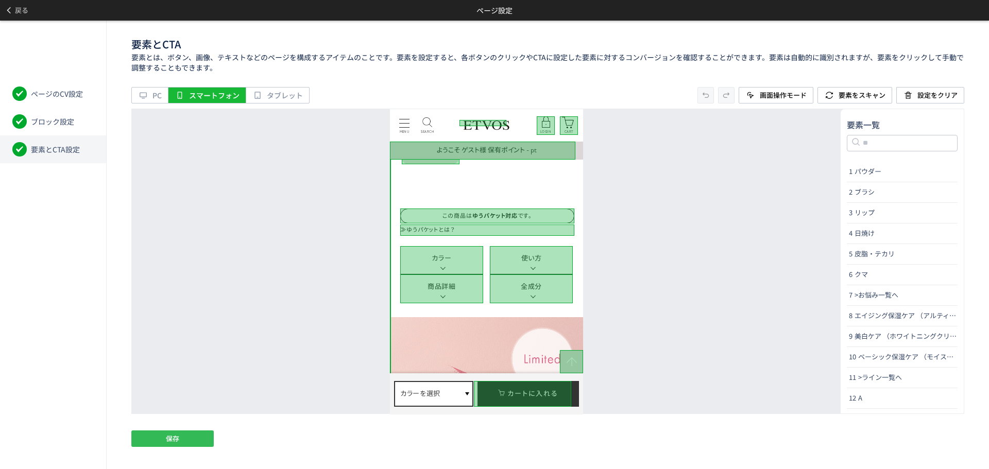
click at [155, 436] on button "保存" at bounding box center [172, 439] width 82 height 16
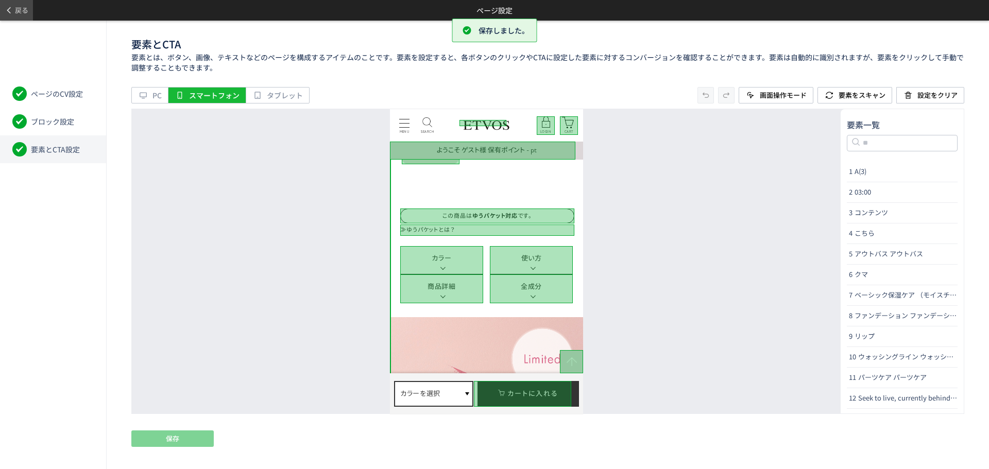
click at [18, 11] on span "戻る" at bounding box center [21, 10] width 13 height 16
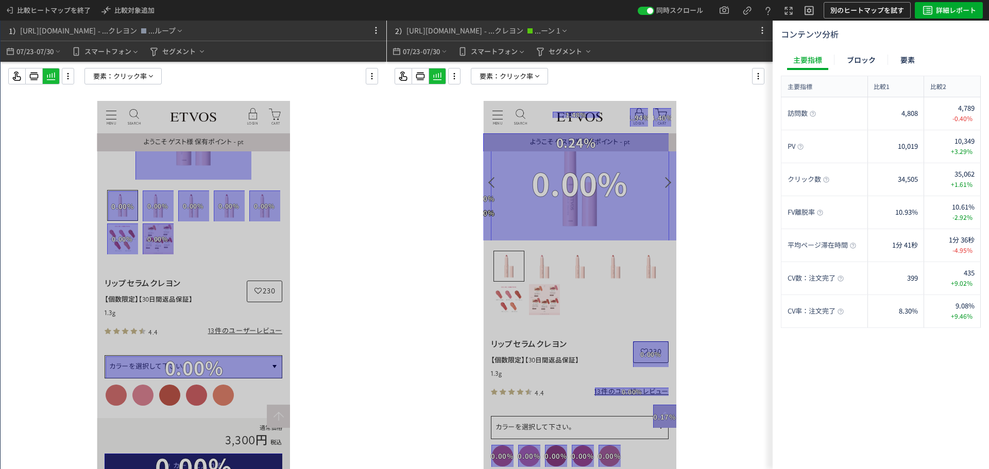
scroll to position [29, 0]
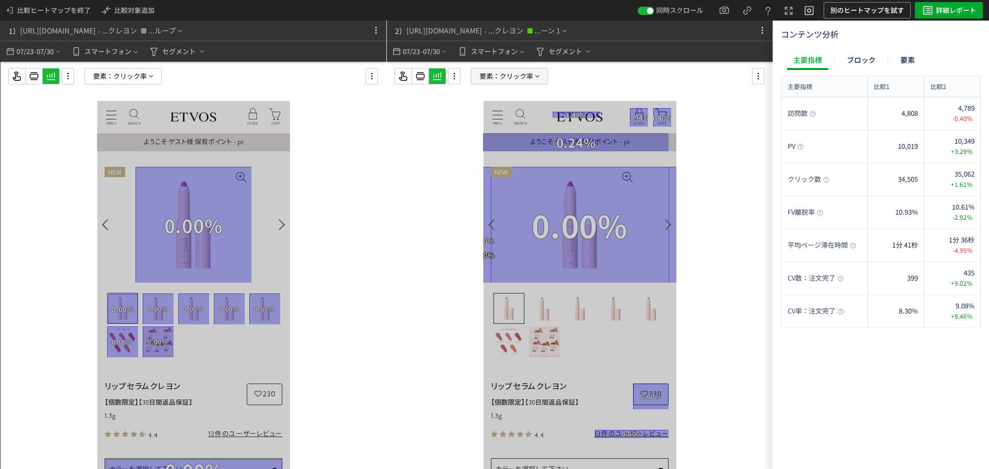
click at [540, 73] on icon at bounding box center [537, 76] width 8 height 8
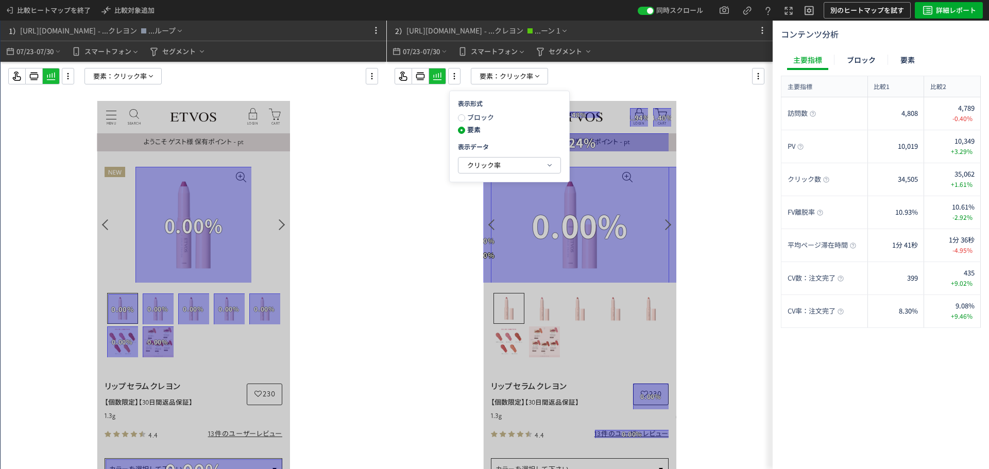
click at [717, 165] on div at bounding box center [580, 286] width 386 height 449
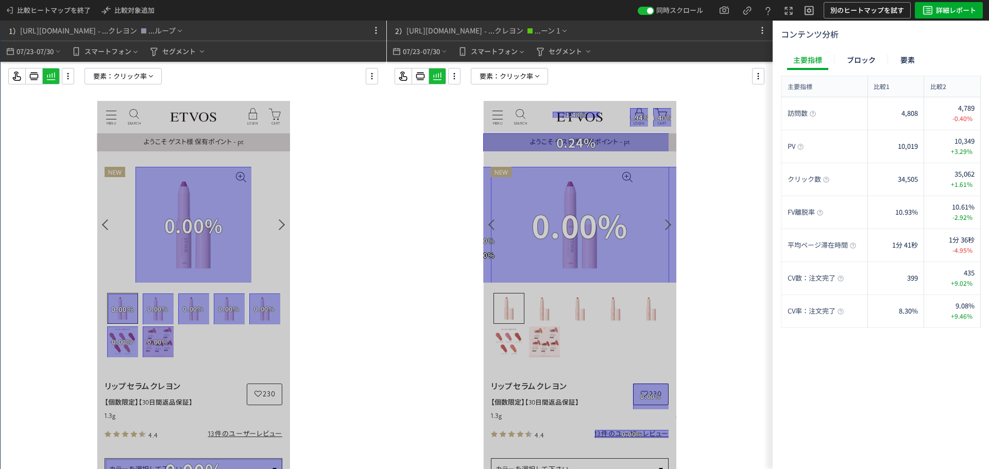
click at [517, 67] on div at bounding box center [580, 286] width 386 height 449
click at [517, 75] on span "クリック率" at bounding box center [516, 76] width 33 height 15
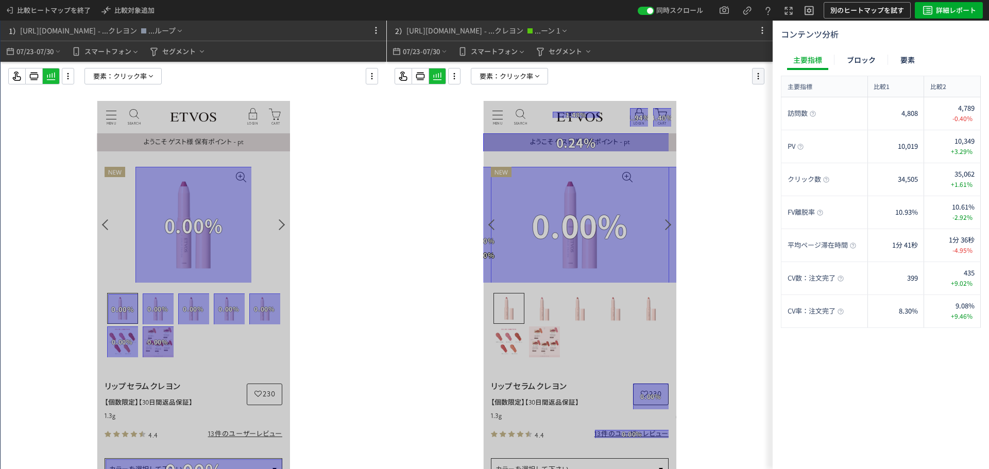
click at [761, 73] on icon at bounding box center [758, 76] width 12 height 11
click at [779, 113] on li "要素編集" at bounding box center [806, 121] width 98 height 16
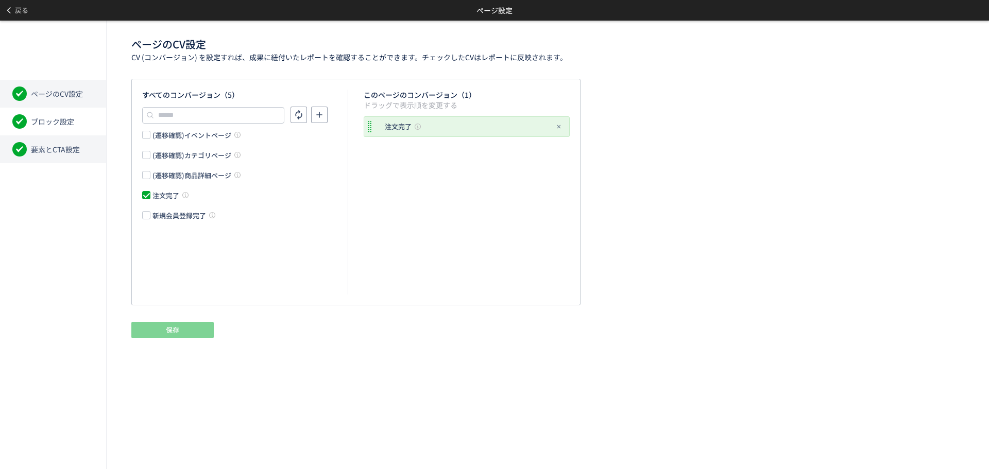
click at [56, 141] on li "要素とCTA設定" at bounding box center [53, 149] width 106 height 28
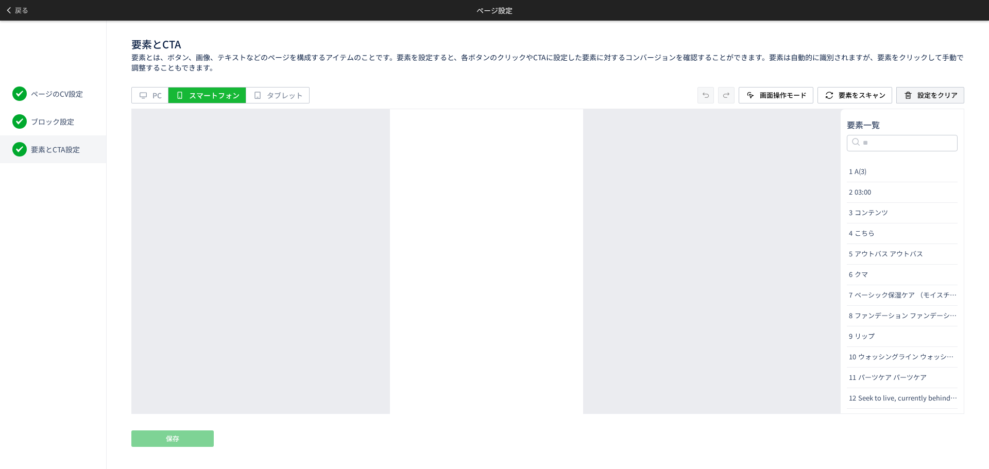
click at [916, 95] on button "設定をクリア" at bounding box center [930, 95] width 68 height 16
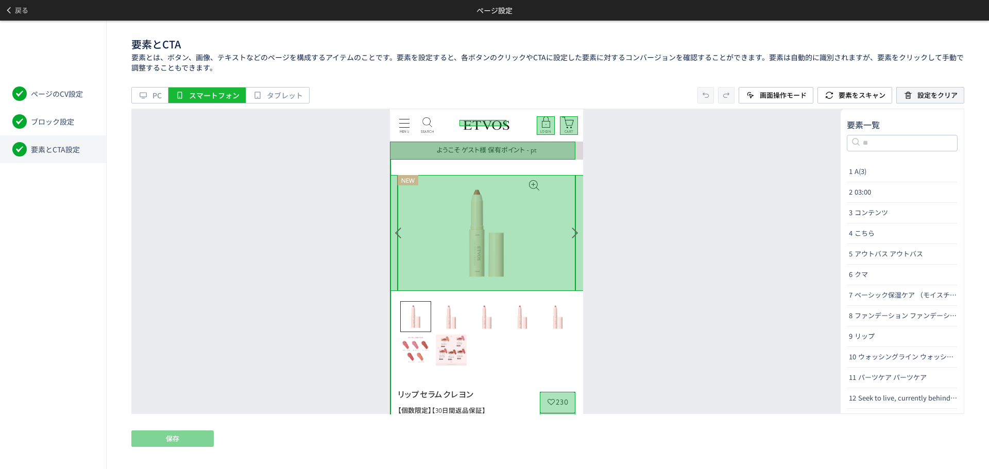
click at [930, 98] on span "設定をクリア" at bounding box center [938, 95] width 40 height 10
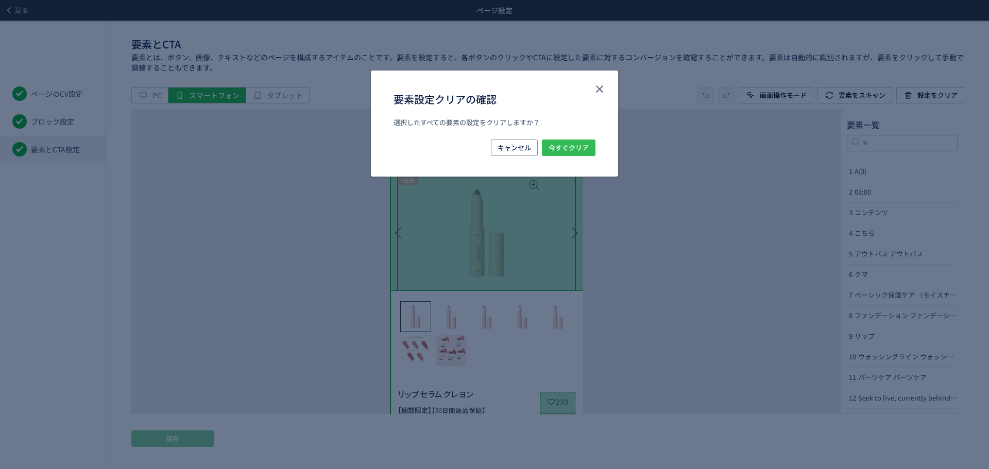
click at [574, 152] on span "今すぐクリア" at bounding box center [569, 148] width 40 height 16
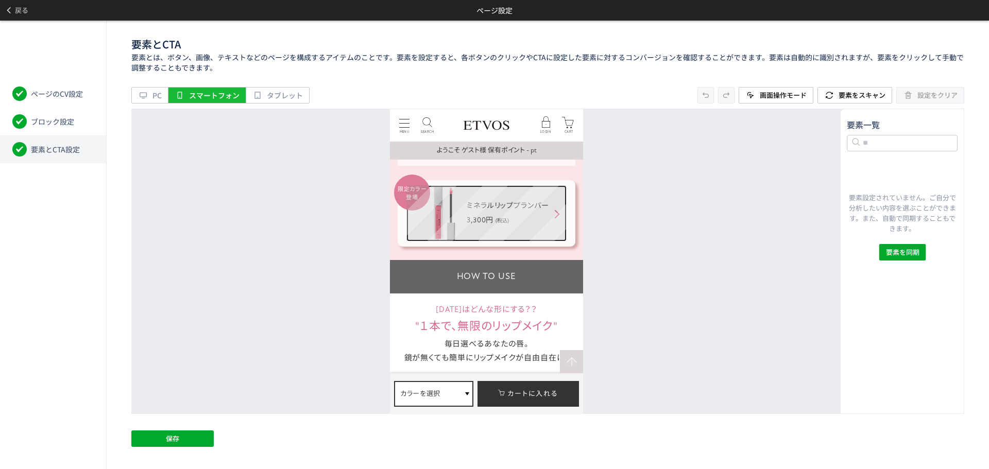
click at [524, 228] on link "ミネラルリッププランパー 3,300円 (税込)" at bounding box center [486, 213] width 160 height 56
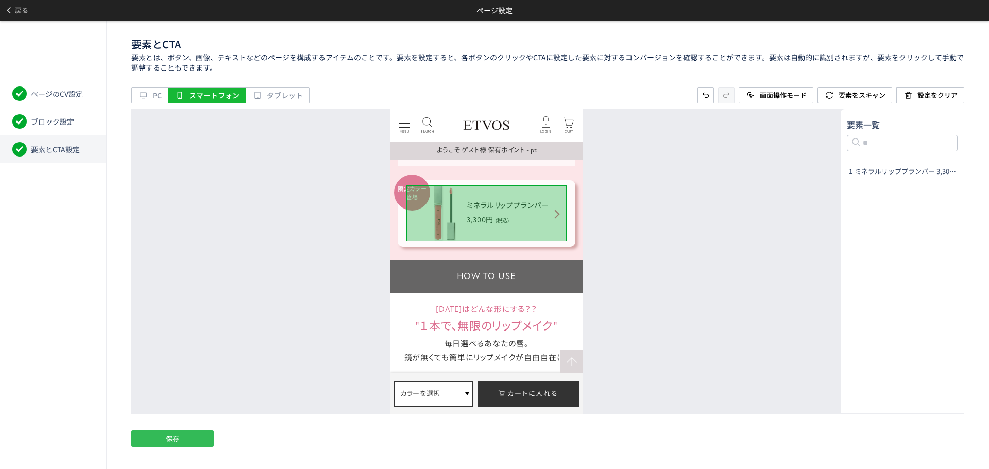
click at [192, 439] on button "保存" at bounding box center [172, 439] width 82 height 16
click at [30, 10] on button "戻る" at bounding box center [16, 10] width 33 height 21
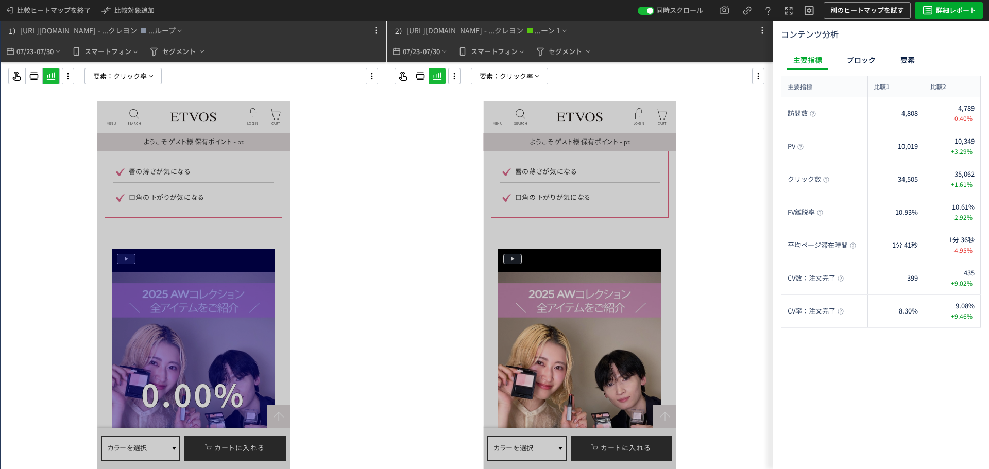
scroll to position [1577, 0]
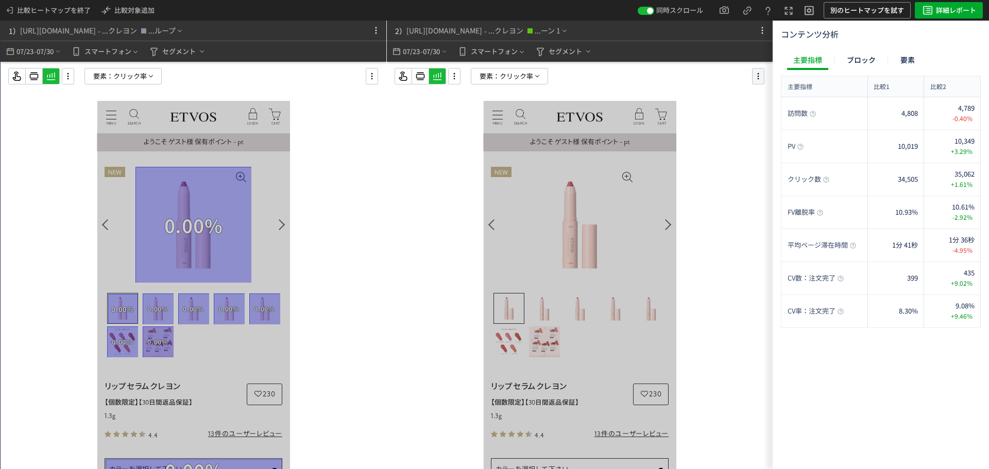
click at [762, 75] on icon at bounding box center [758, 76] width 12 height 11
click at [776, 113] on li "要素編集" at bounding box center [806, 121] width 98 height 16
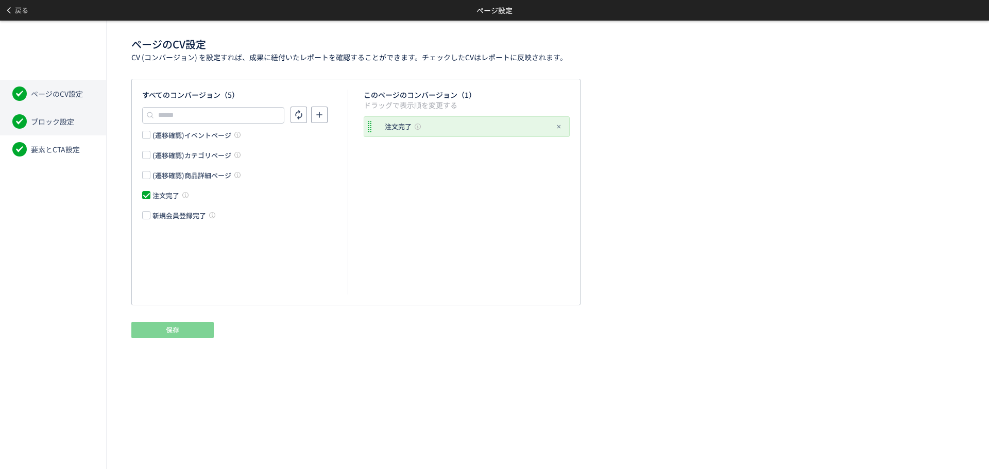
click at [65, 121] on span "ブロック設定" at bounding box center [52, 121] width 43 height 10
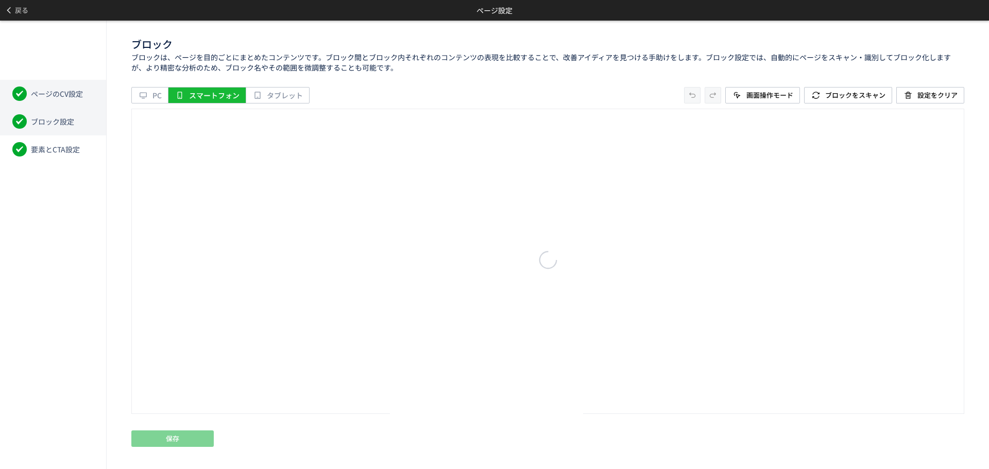
click at [66, 95] on span "ページのCV設定" at bounding box center [57, 94] width 52 height 10
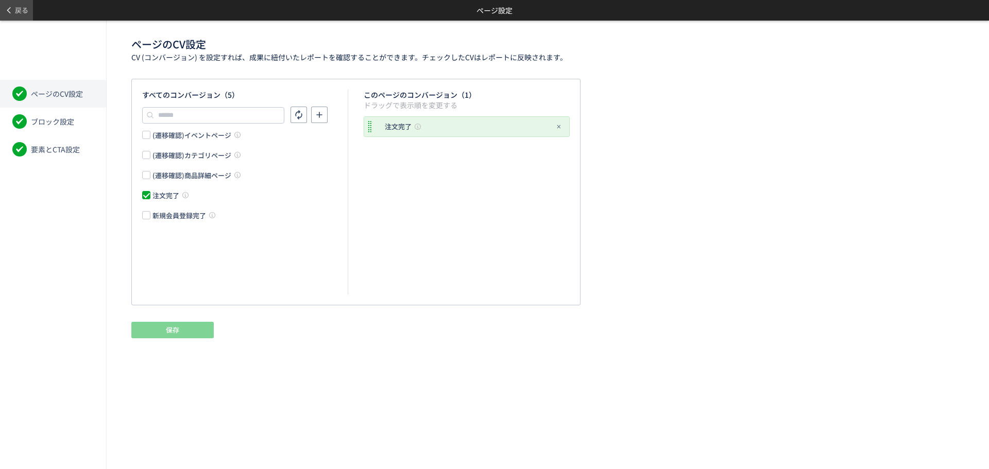
click at [14, 8] on span at bounding box center [10, 10] width 10 height 18
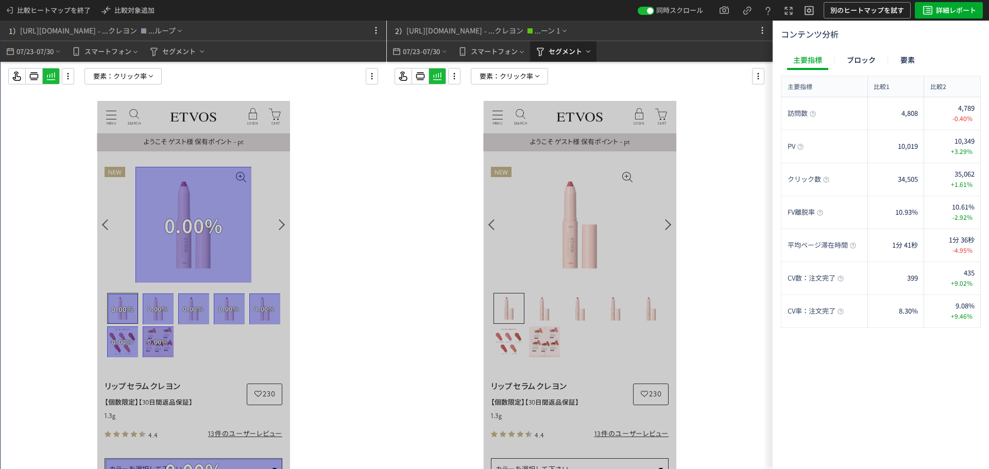
click at [572, 53] on span "セグメント" at bounding box center [565, 51] width 33 height 16
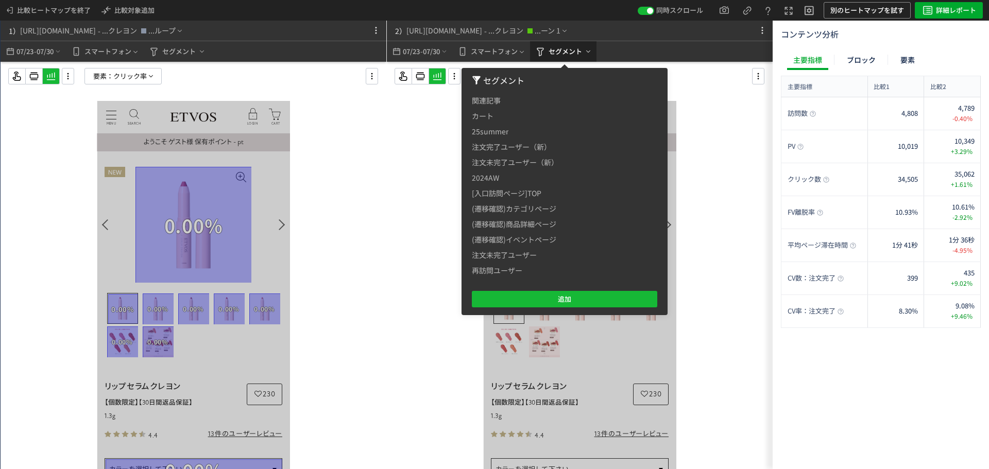
click at [572, 53] on span "セグメント" at bounding box center [565, 51] width 33 height 16
click at [503, 50] on span "スマートフォン" at bounding box center [494, 51] width 47 height 16
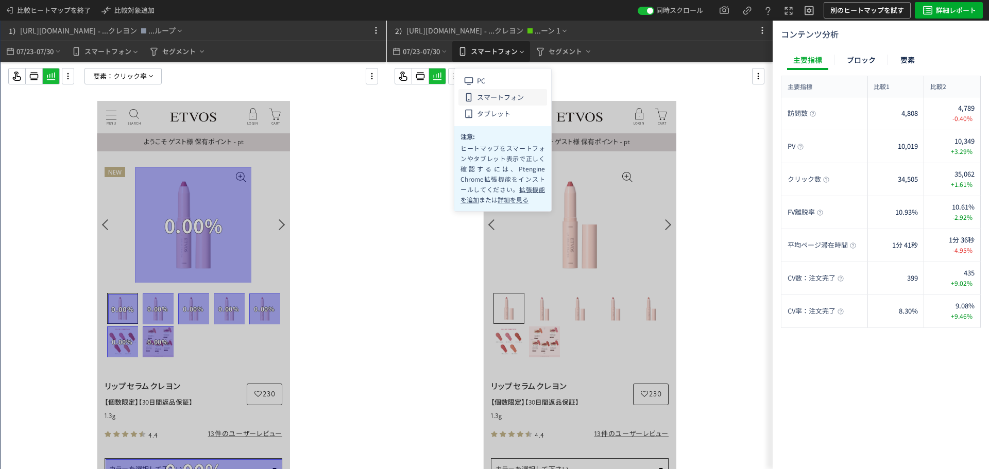
click at [503, 50] on span "スマートフォン" at bounding box center [494, 51] width 47 height 16
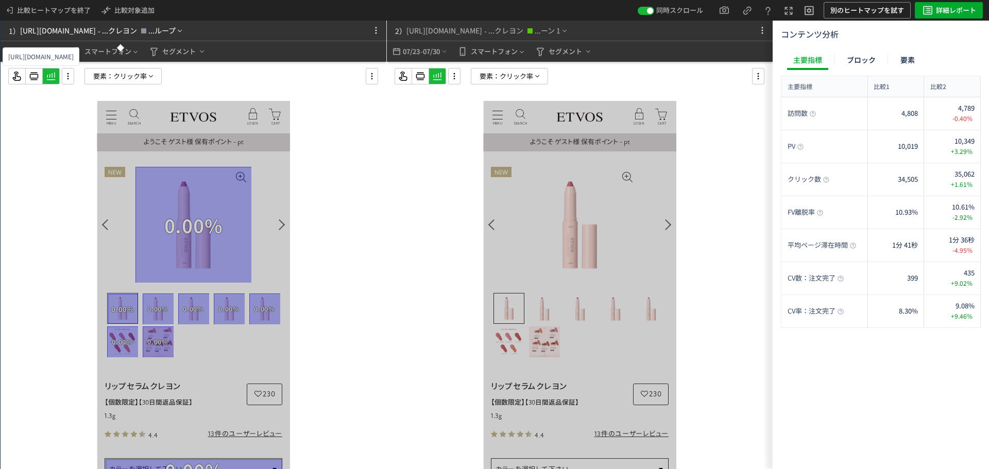
click at [176, 35] on div "...ループ" at bounding box center [161, 30] width 27 height 11
click at [96, 27] on div "[URL][DOMAIN_NAME]" at bounding box center [58, 30] width 76 height 11
drag, startPoint x: 146, startPoint y: 31, endPoint x: 302, endPoint y: 33, distance: 156.1
click at [302, 33] on div "1） https://etvos.com/shop/g/gAH10678/* - ...クレヨン ...ループ 07/23 - 07/30 スマートフォン セ…" at bounding box center [194, 41] width 386 height 41
click at [281, 34] on div "1） https://etvos.com/shop/g/gAH10678/* - ...クレヨン ...ループ 07/23 - 07/30 スマートフォン セ…" at bounding box center [194, 41] width 386 height 41
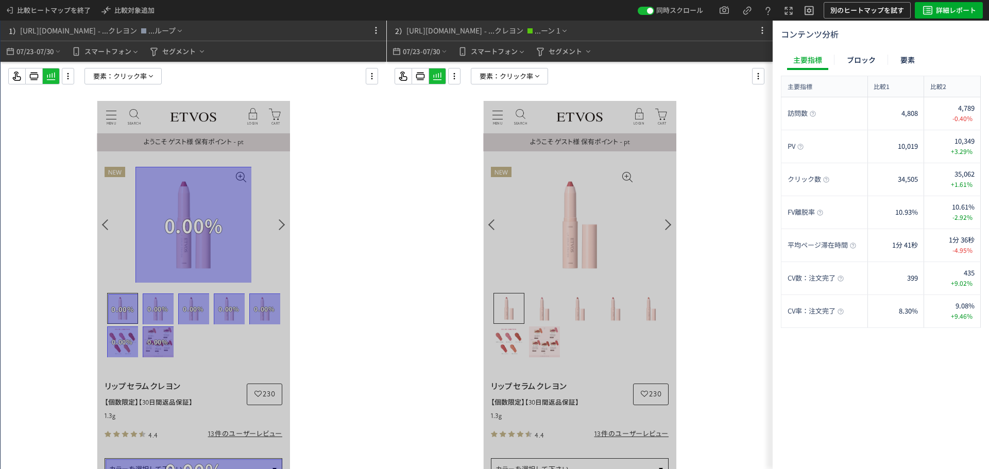
click at [418, 67] on div at bounding box center [580, 286] width 386 height 449
click at [39, 75] on use at bounding box center [34, 77] width 9 height 8
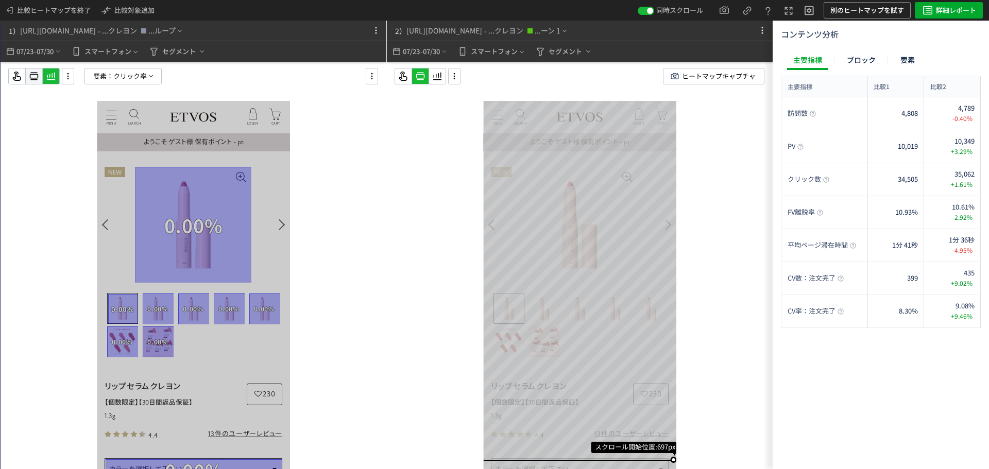
click at [33, 75] on icon at bounding box center [34, 76] width 12 height 12
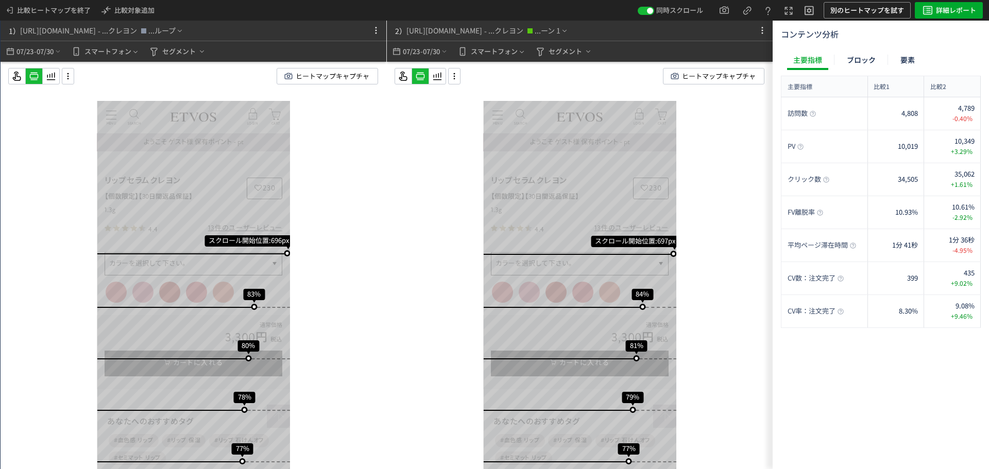
click at [358, 262] on div "スクロール開始位置:696px スクロール到達率 83% スクロール到達率 80% スクロール到達率 78% スクロール到達率 77% スクロール到達率 76…" at bounding box center [194, 286] width 386 height 449
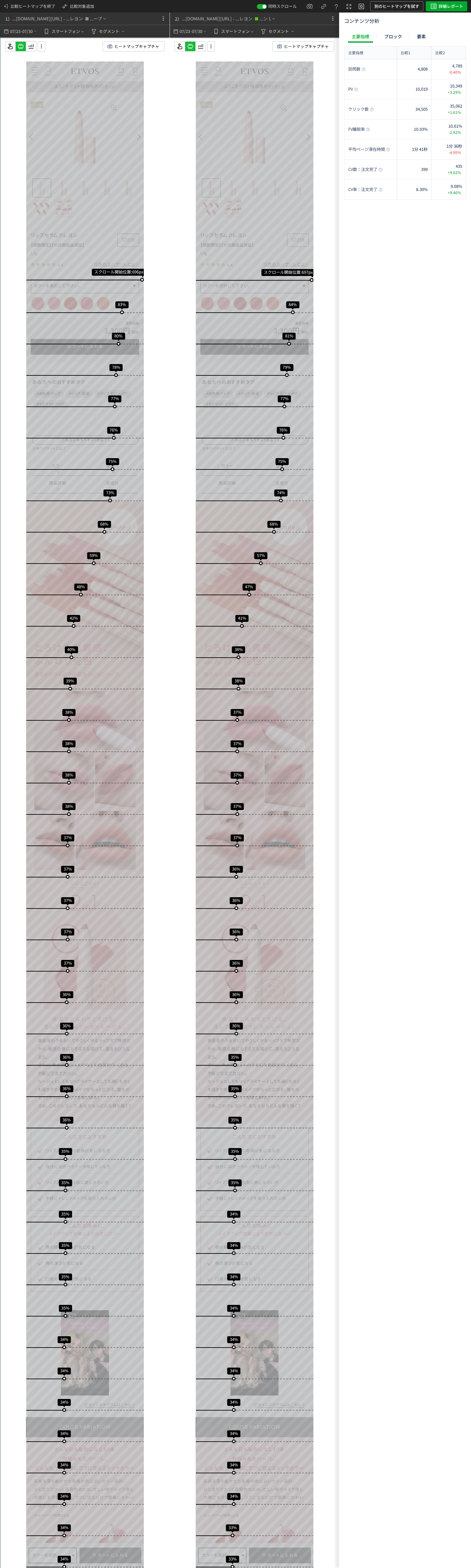
click at [35, 36] on div "07/23 - 07/30" at bounding box center [20, 31] width 35 height 13
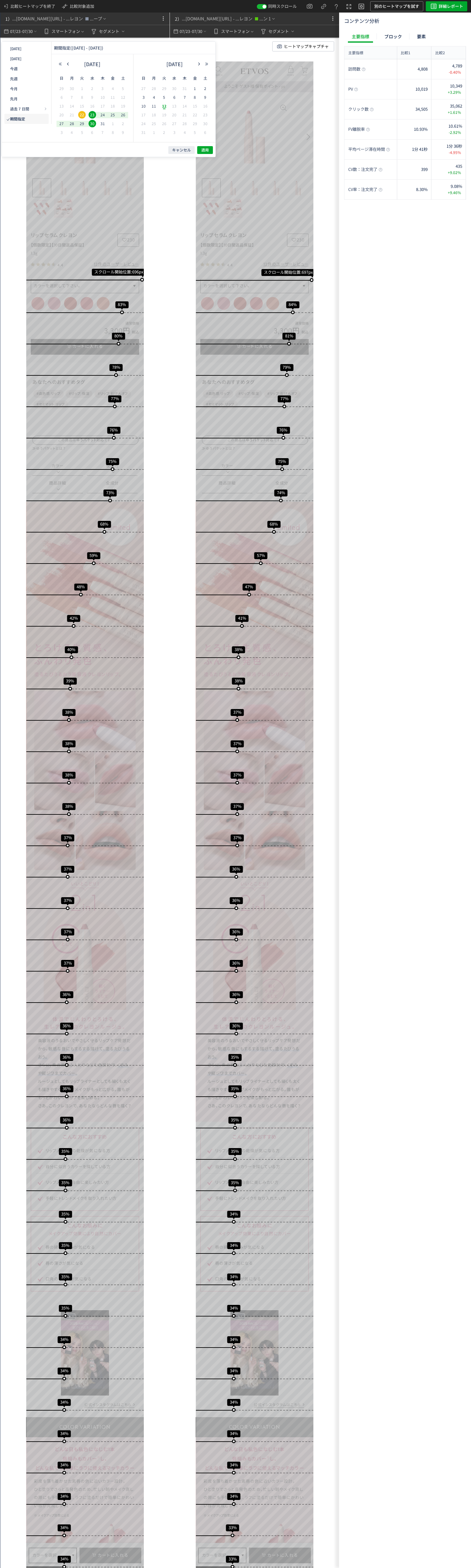
click at [4, 243] on div "スクロール開始位置:696px スクロール到達率 83% スクロール到達率 80% スクロール到達率 78% スクロール到達率 77% スクロール到達率 76…" at bounding box center [85, 174] width 169 height 273
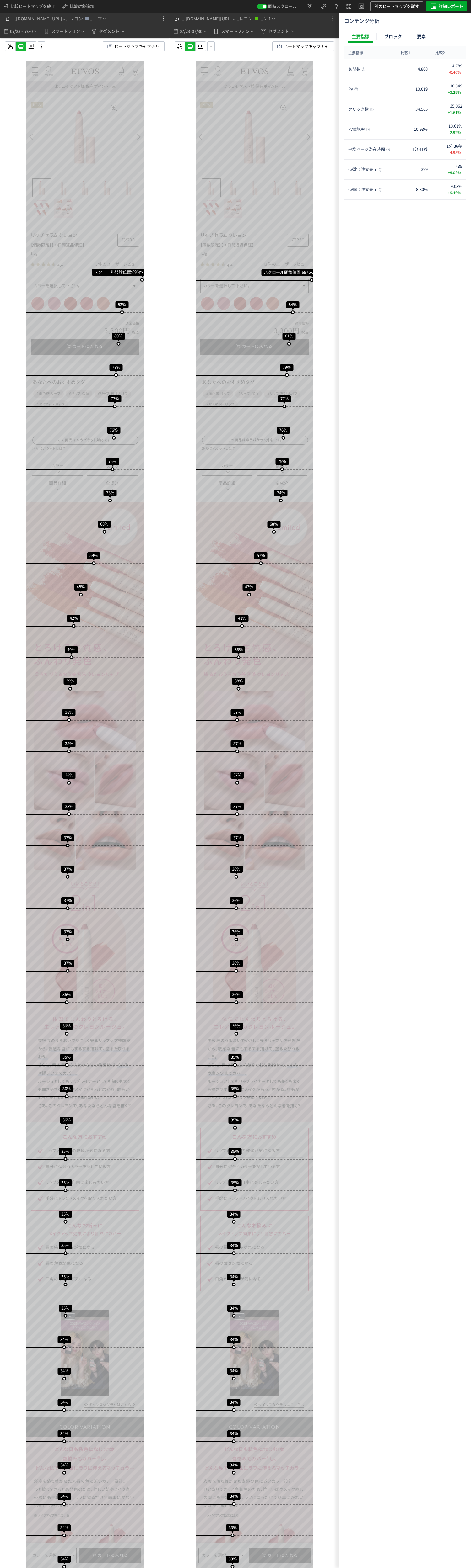
click at [22, 46] on icon at bounding box center [21, 46] width 7 height 7
click at [41, 45] on use at bounding box center [41, 46] width 1 height 4
click at [58, 69] on li "画面操作モード" at bounding box center [66, 74] width 53 height 10
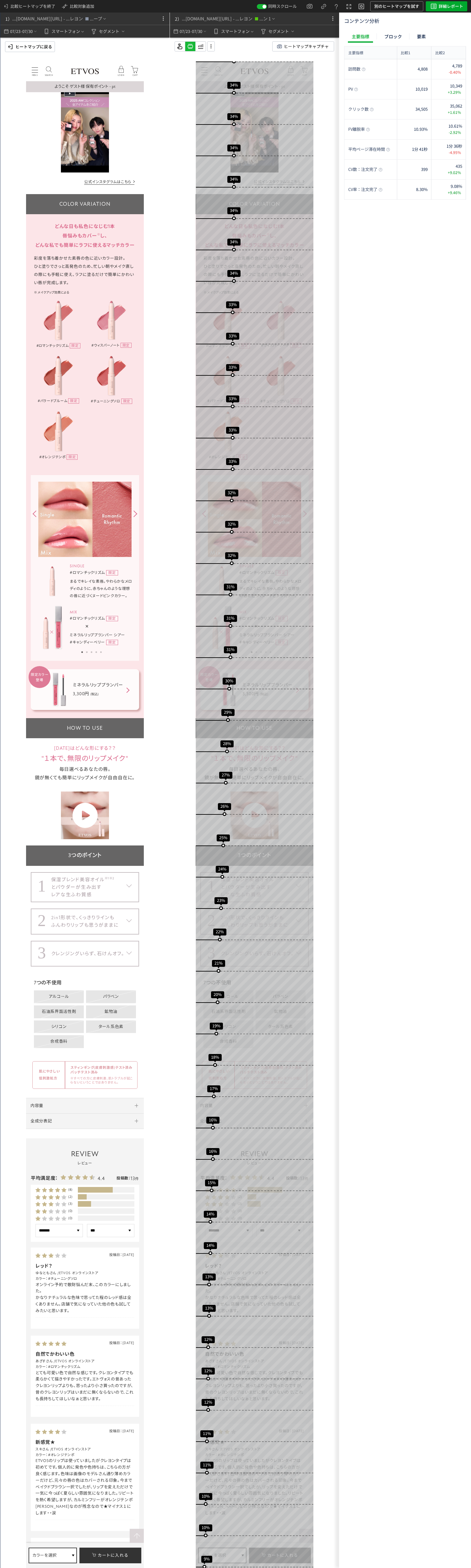
click at [108, 285] on div "保湿ブレンド美容オイル ※1 ※2 とパウダーが生み出す レアな生ふわ質感" at bounding box center [83, 887] width 63 height 23
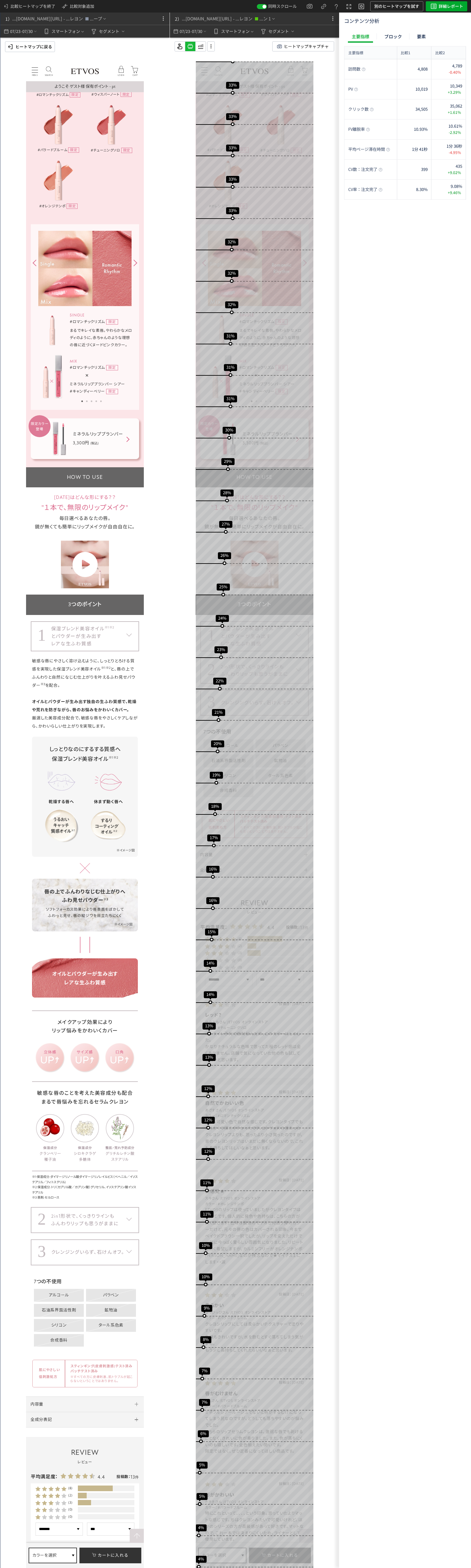
click at [87, 285] on div "2in1形状で、くっきりラインも ふんわりリップも思うがままに" at bounding box center [83, 636] width 63 height 23
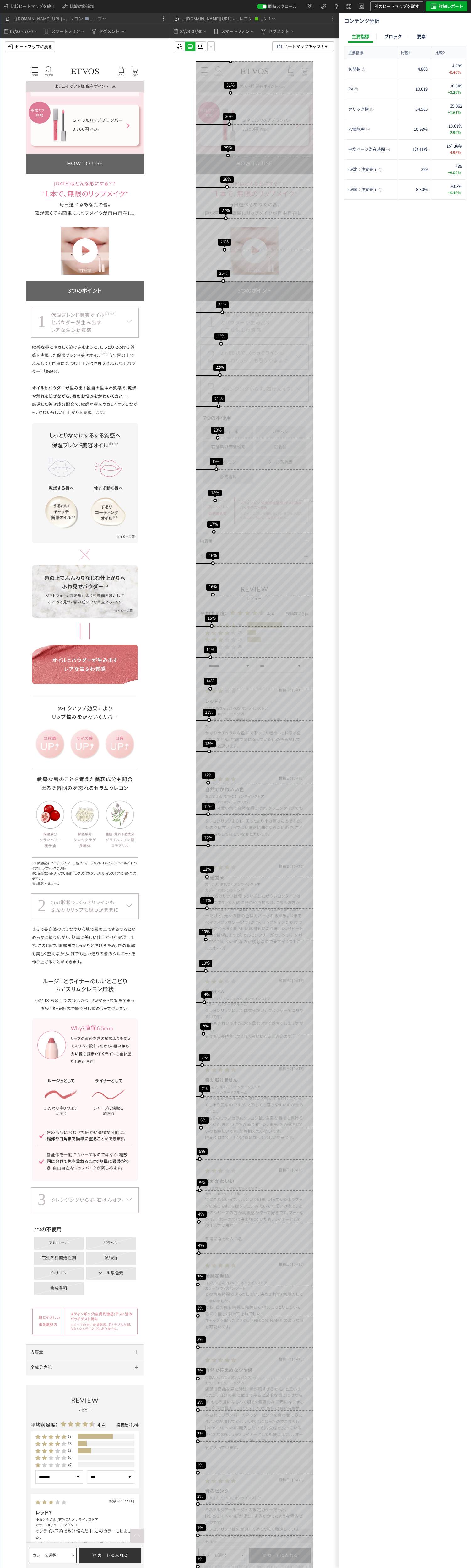
click at [80, 285] on dt "3 クレンジングいらず、石けんオフ。" at bounding box center [85, 322] width 108 height 30
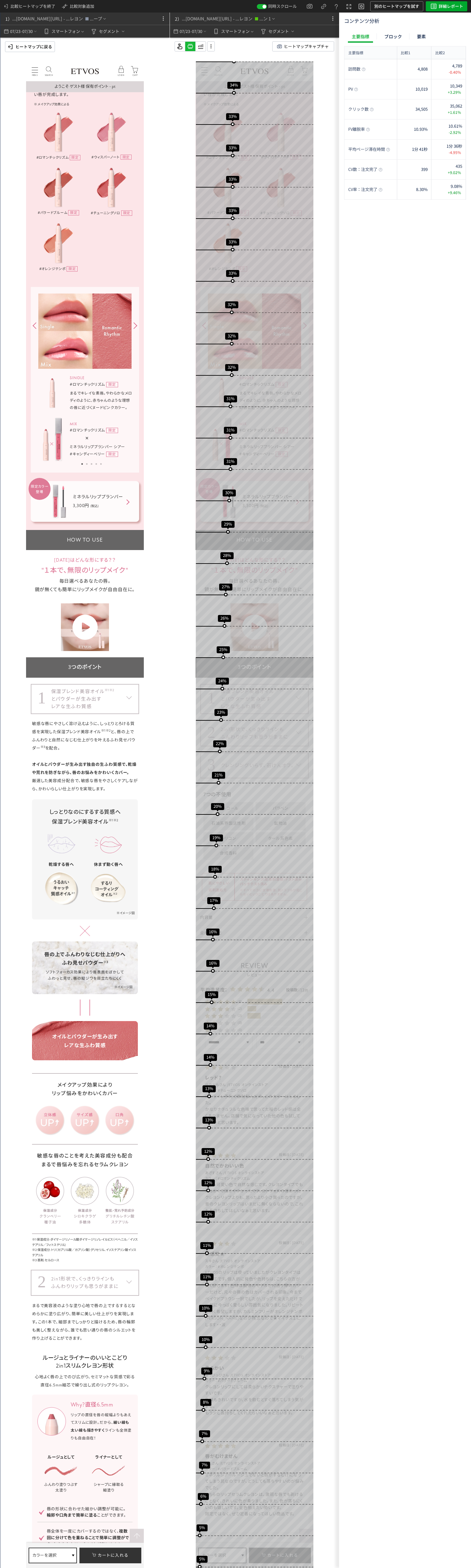
click at [35, 47] on p "ヒートマップに戻る" at bounding box center [34, 47] width 37 height 10
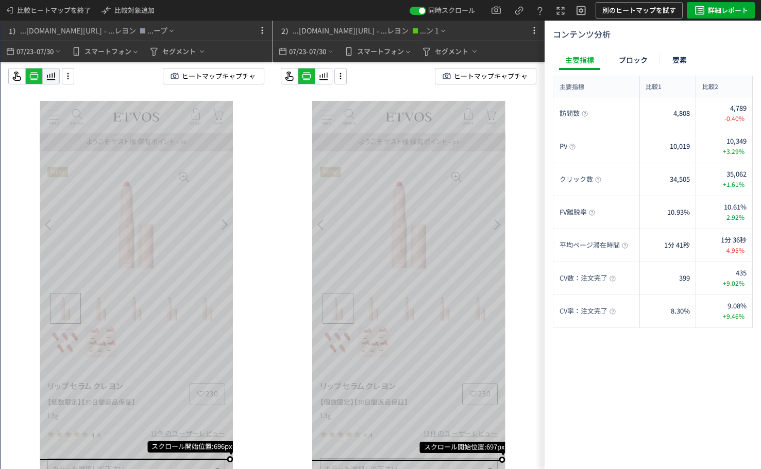
click at [55, 78] on icon at bounding box center [51, 76] width 12 height 12
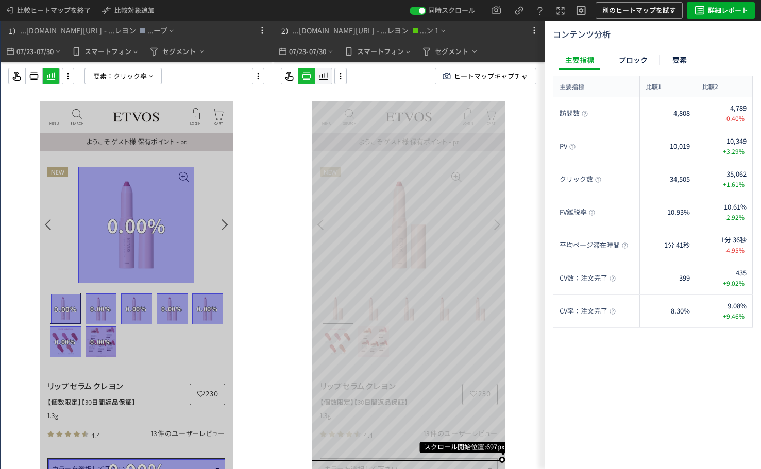
click at [57, 75] on icon at bounding box center [51, 76] width 12 height 12
